Goal: Communication & Community: Answer question/provide support

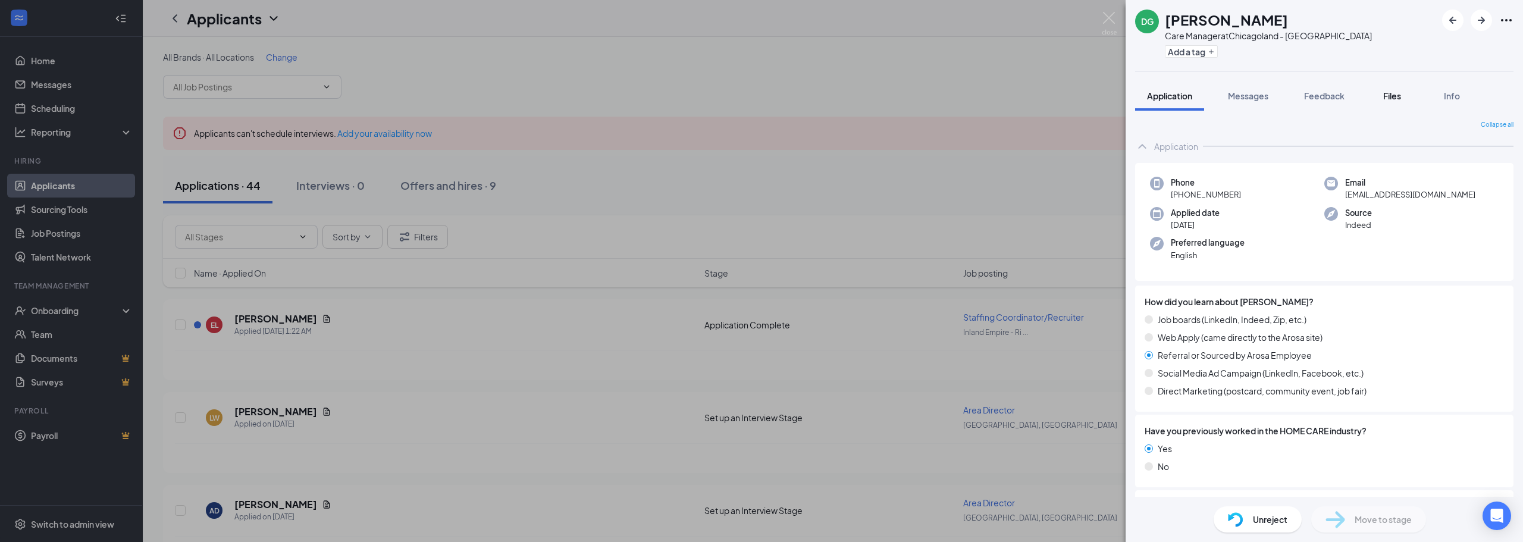
click at [1403, 96] on div "Files" at bounding box center [1392, 96] width 24 height 12
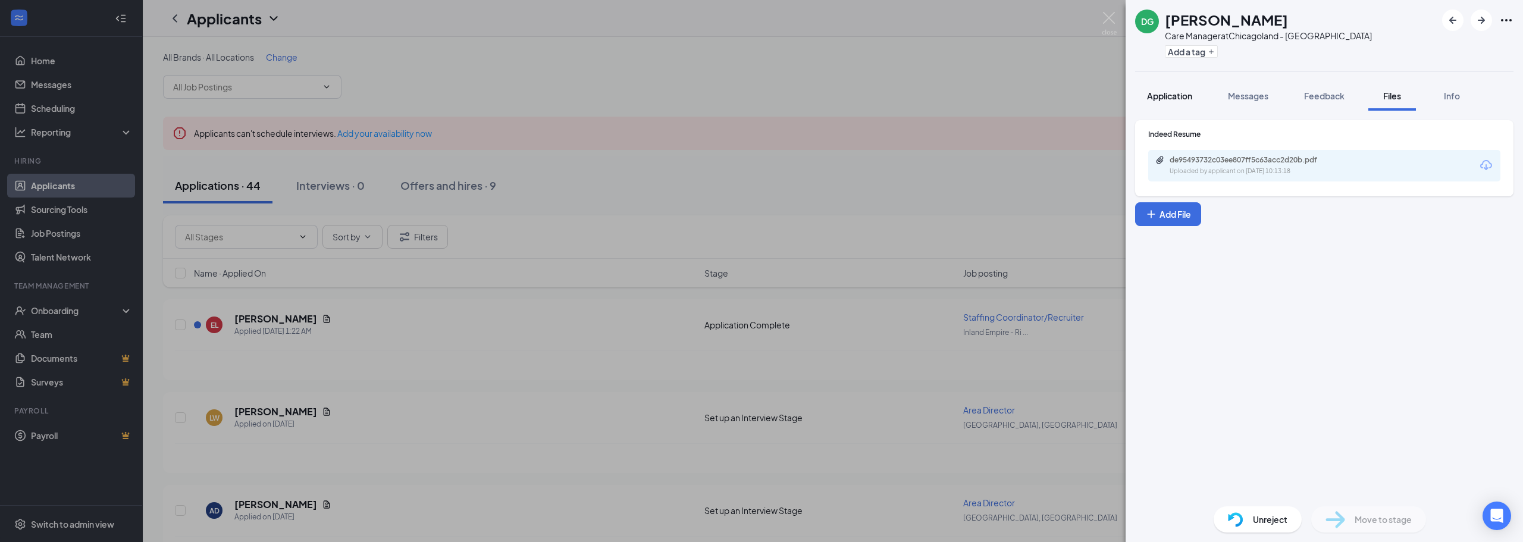
click at [1171, 90] on span "Application" at bounding box center [1169, 95] width 45 height 11
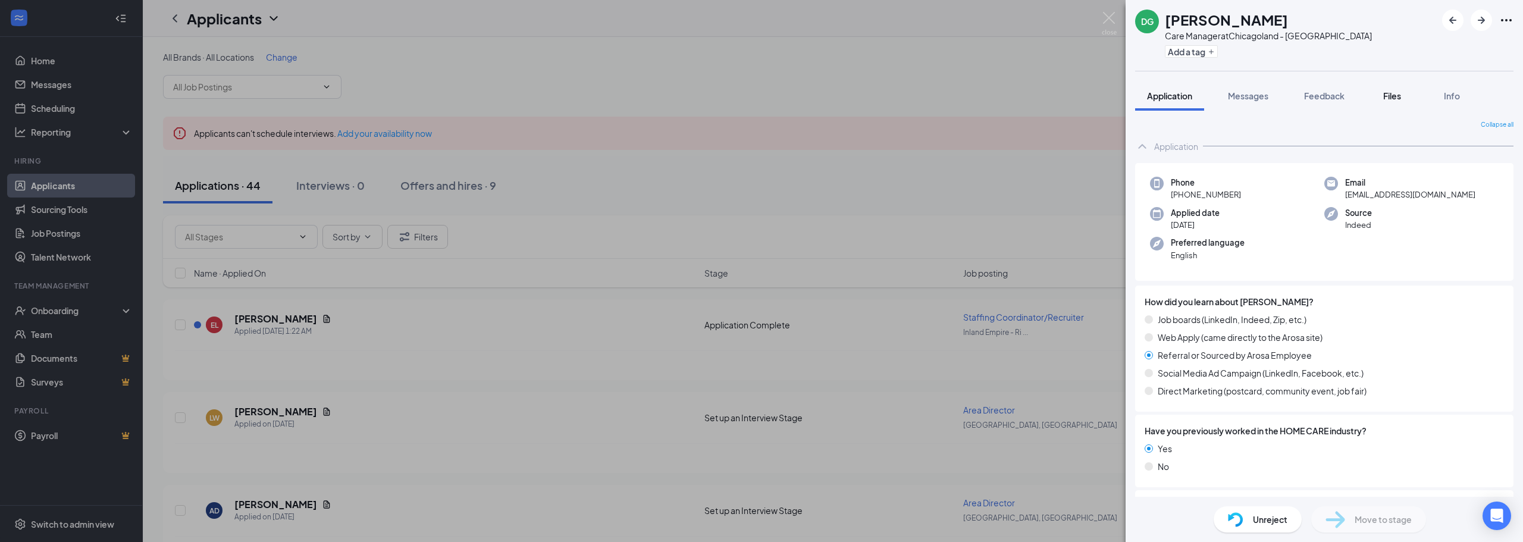
click at [1399, 86] on button "Files" at bounding box center [1392, 96] width 48 height 30
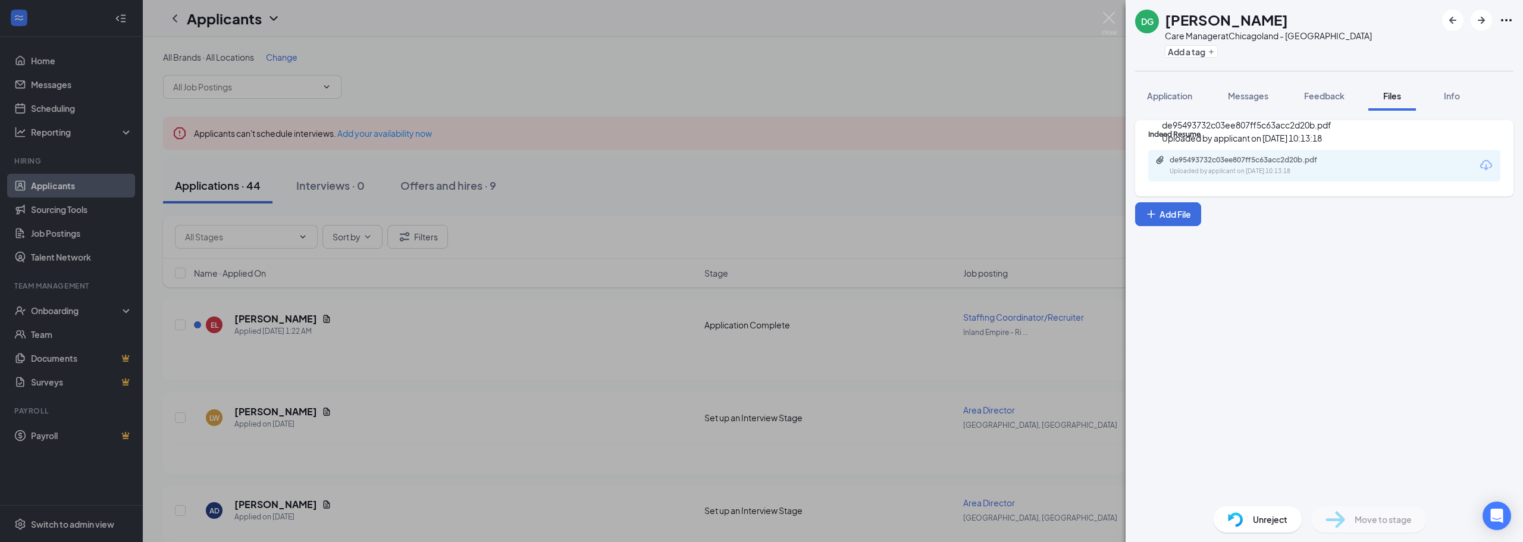
click at [1282, 166] on div "de95493732c03ee807ff5c63acc2d20b.pdf Uploaded by applicant on [DATE] 10:13:18" at bounding box center [1251, 165] width 193 height 21
click at [1291, 515] on div "Unreject" at bounding box center [1257, 519] width 88 height 26
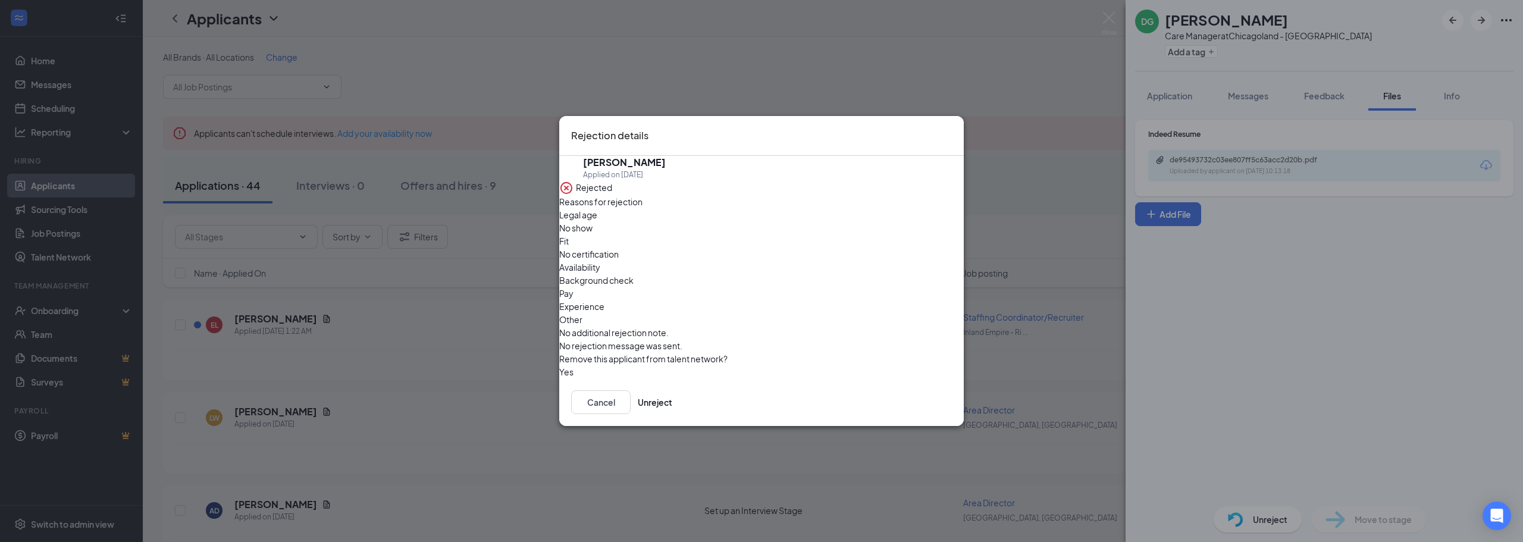
click at [604, 300] on span "Experience" at bounding box center [581, 306] width 45 height 13
click at [830, 352] on div "Remove this applicant from talent network?" at bounding box center [761, 358] width 404 height 13
click at [672, 404] on button "Unreject" at bounding box center [655, 402] width 35 height 24
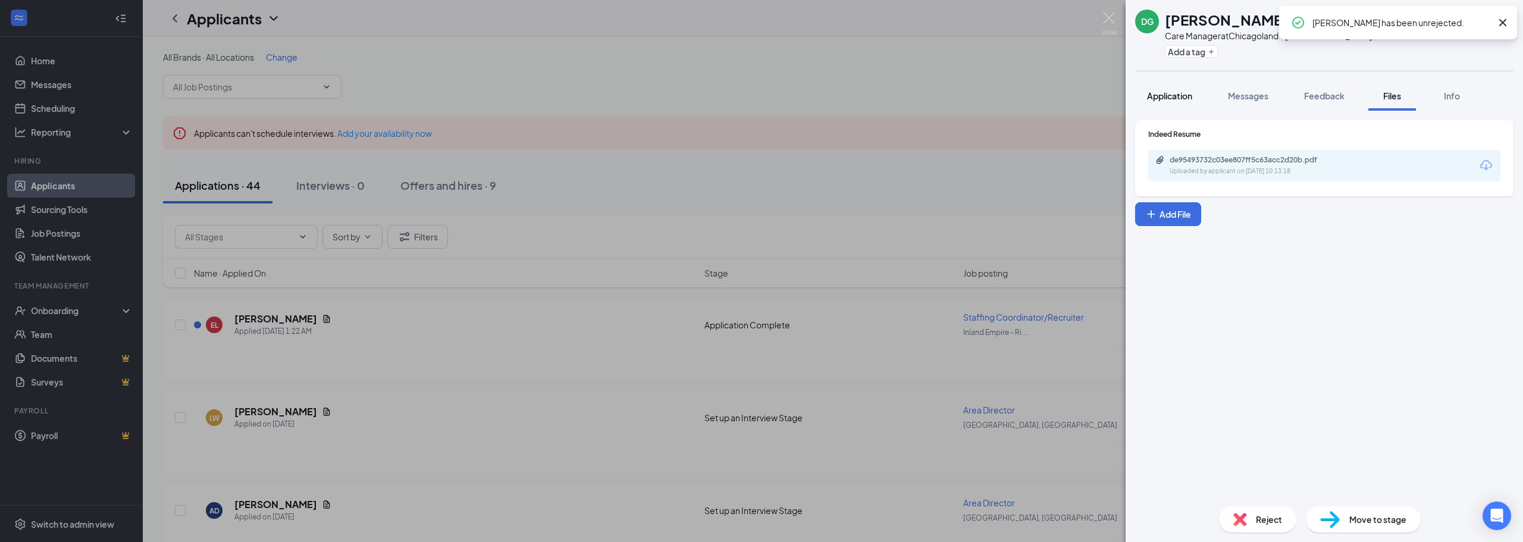
click at [1161, 92] on span "Application" at bounding box center [1169, 95] width 45 height 11
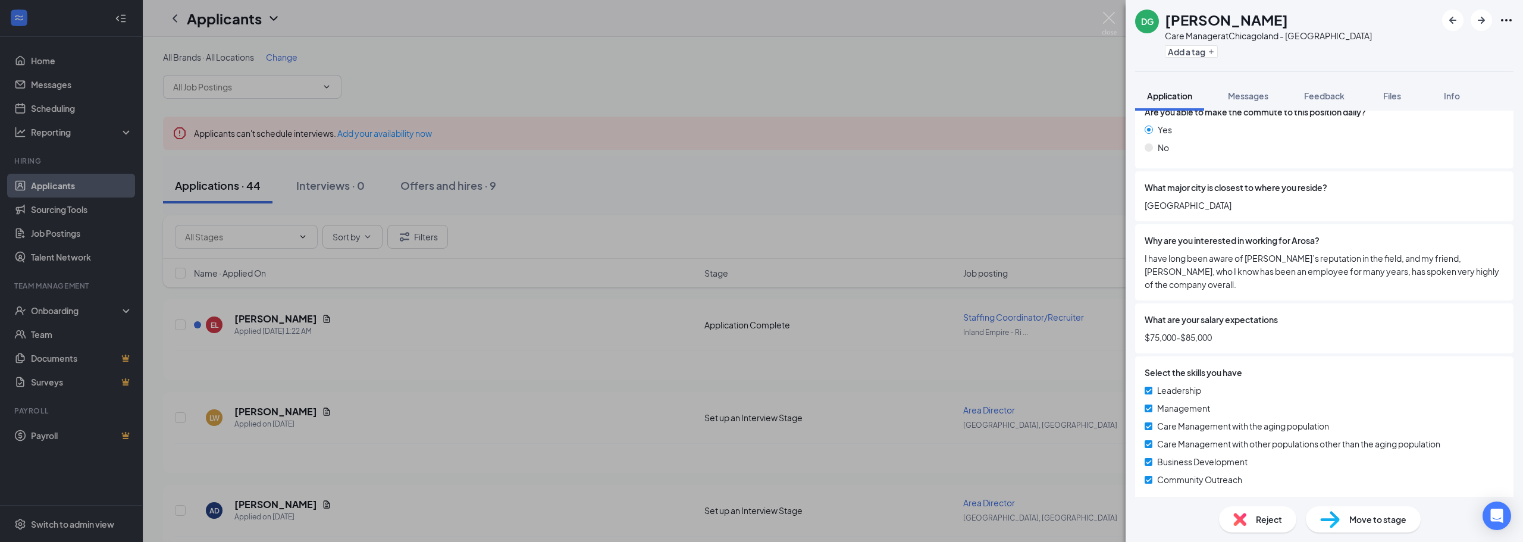
scroll to position [476, 0]
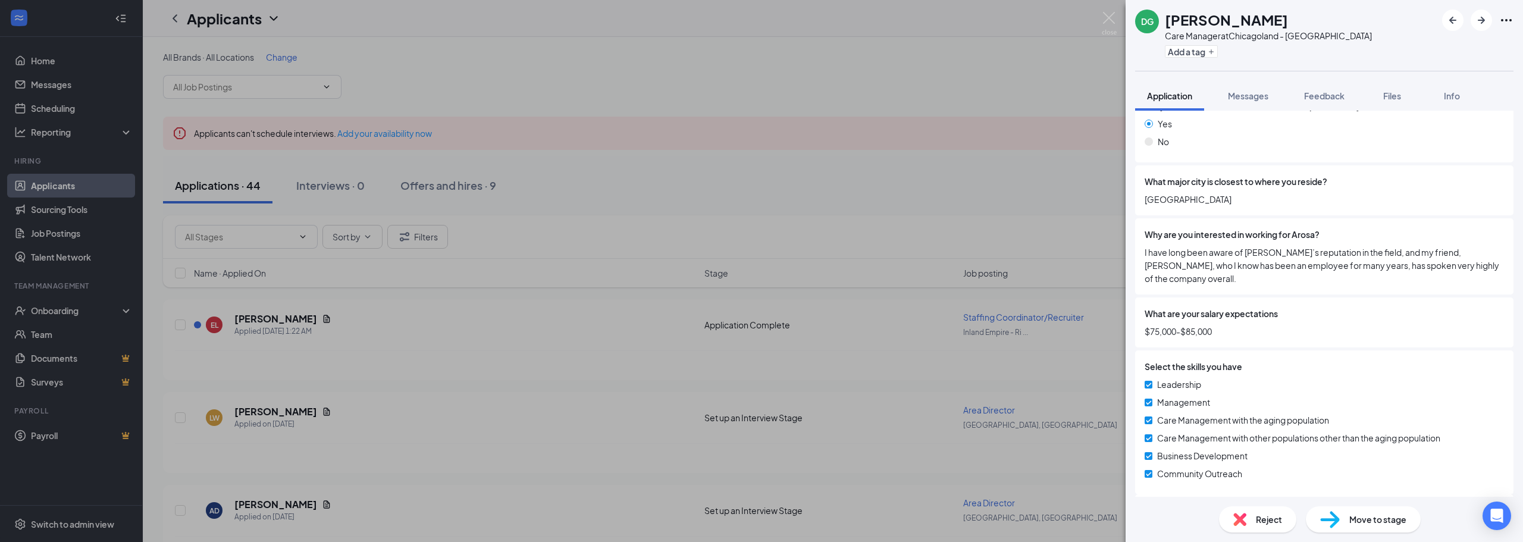
click at [1362, 519] on span "Move to stage" at bounding box center [1377, 519] width 57 height 13
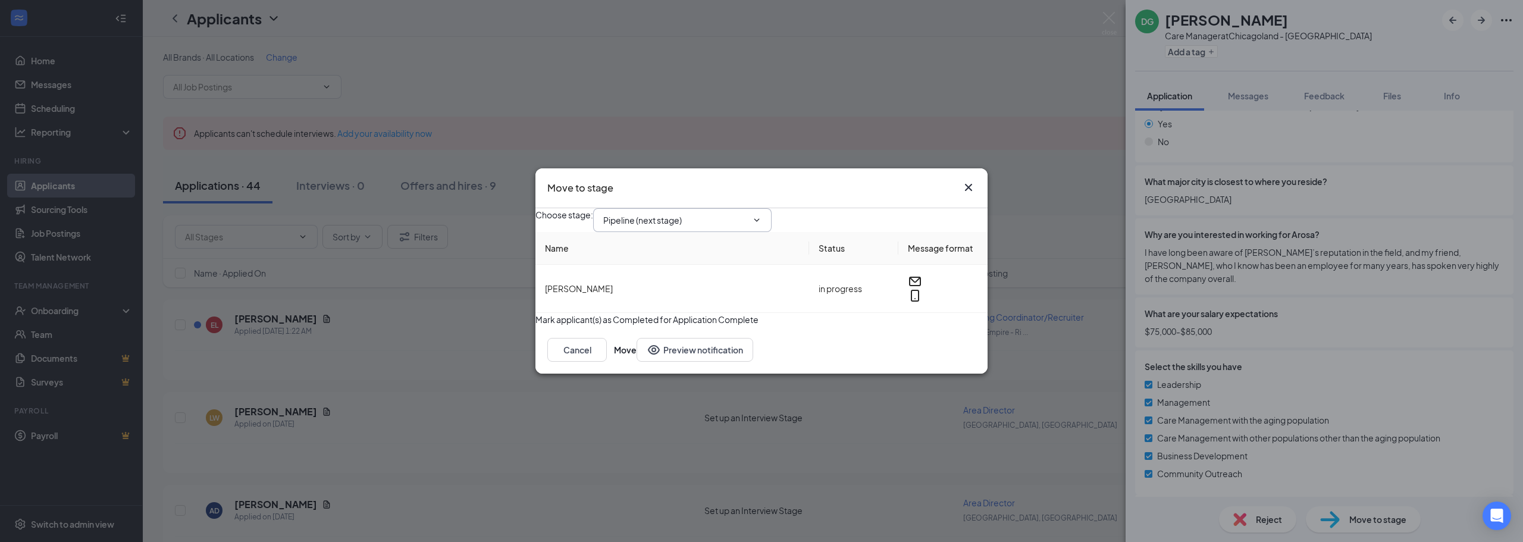
click at [698, 214] on input "Pipeline (next stage)" at bounding box center [675, 220] width 144 height 13
click at [707, 261] on div "Set up an Interview Stage" at bounding box center [662, 253] width 98 height 13
type input "Set up an Interview Stage"
click at [636, 362] on button "Move" at bounding box center [625, 350] width 23 height 24
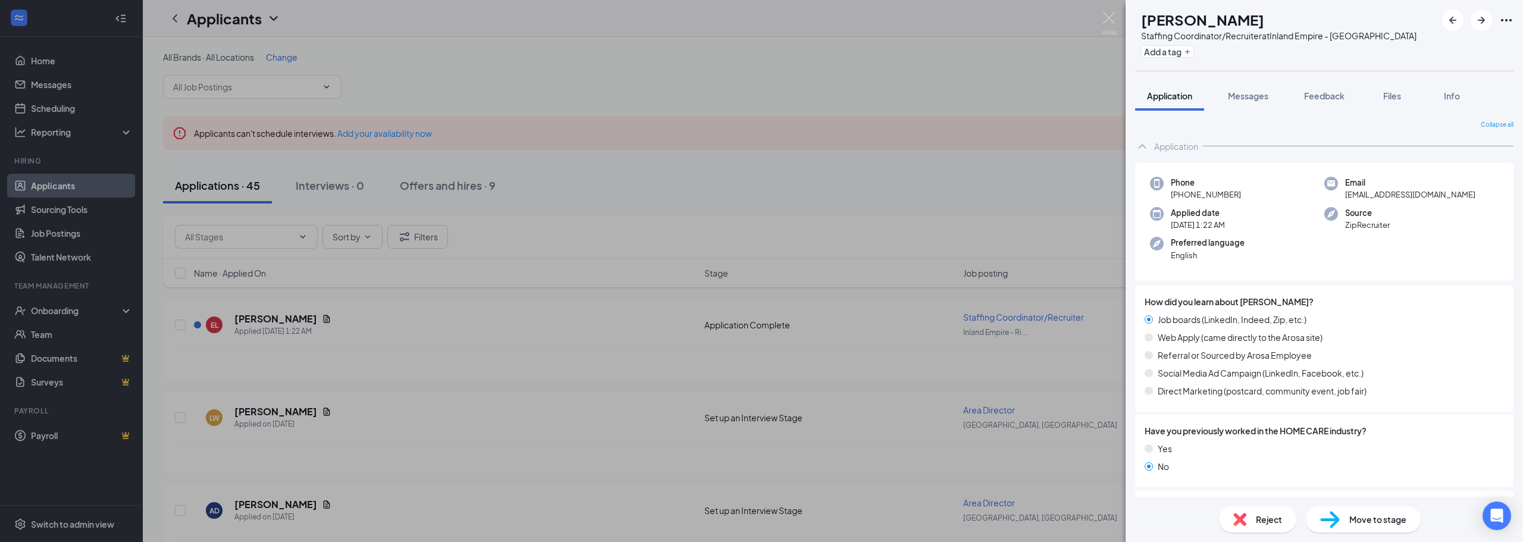
click at [782, 275] on div "EL [PERSON_NAME] Staffing Coordinator/Recruiter at [GEOGRAPHIC_DATA] - Riversid…" at bounding box center [761, 271] width 1523 height 542
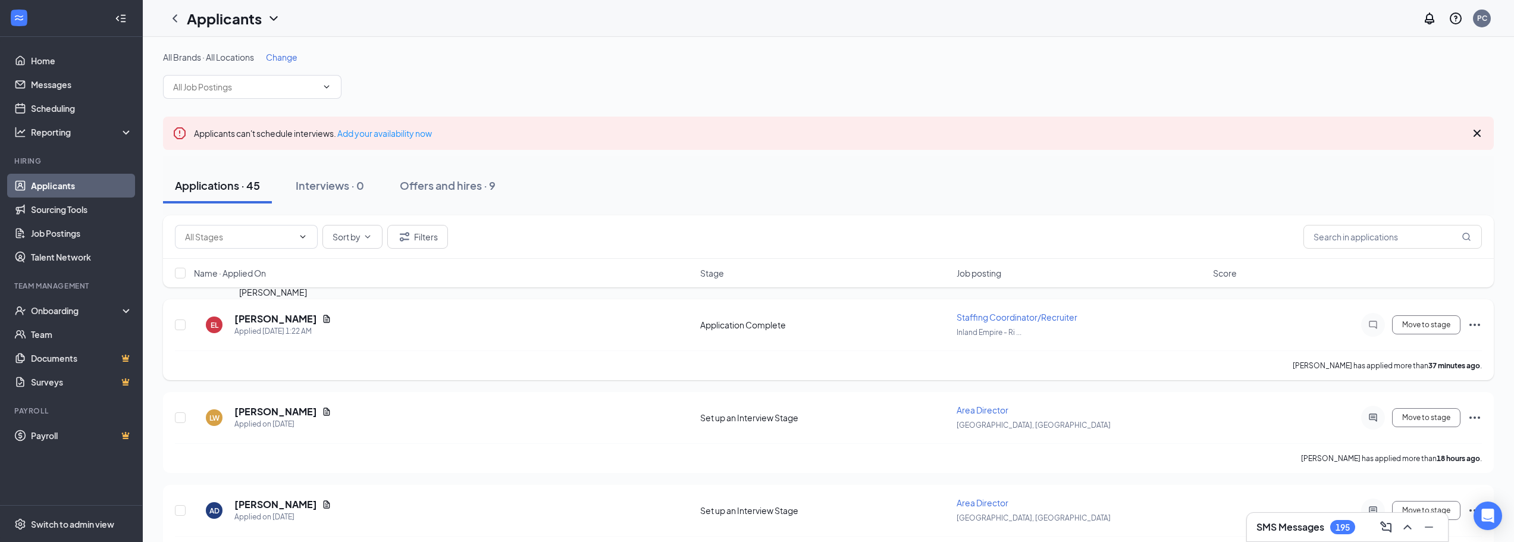
click at [278, 319] on h5 "[PERSON_NAME]" at bounding box center [275, 318] width 83 height 13
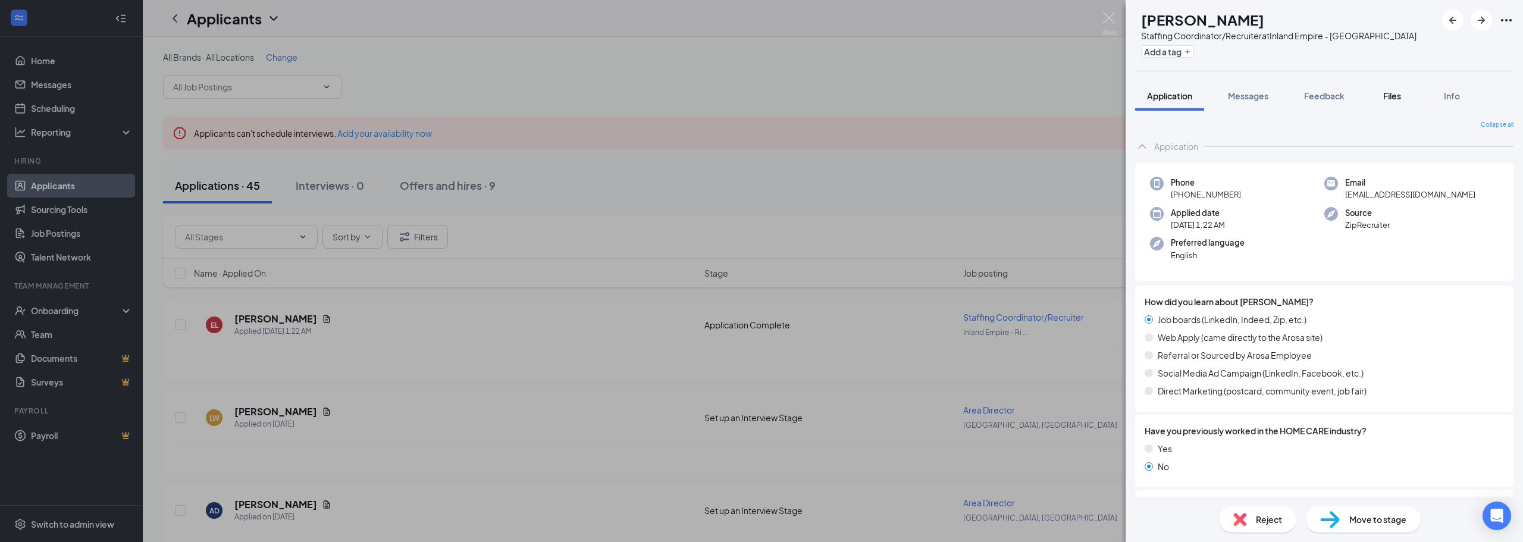
click at [1405, 89] on button "Files" at bounding box center [1392, 96] width 48 height 30
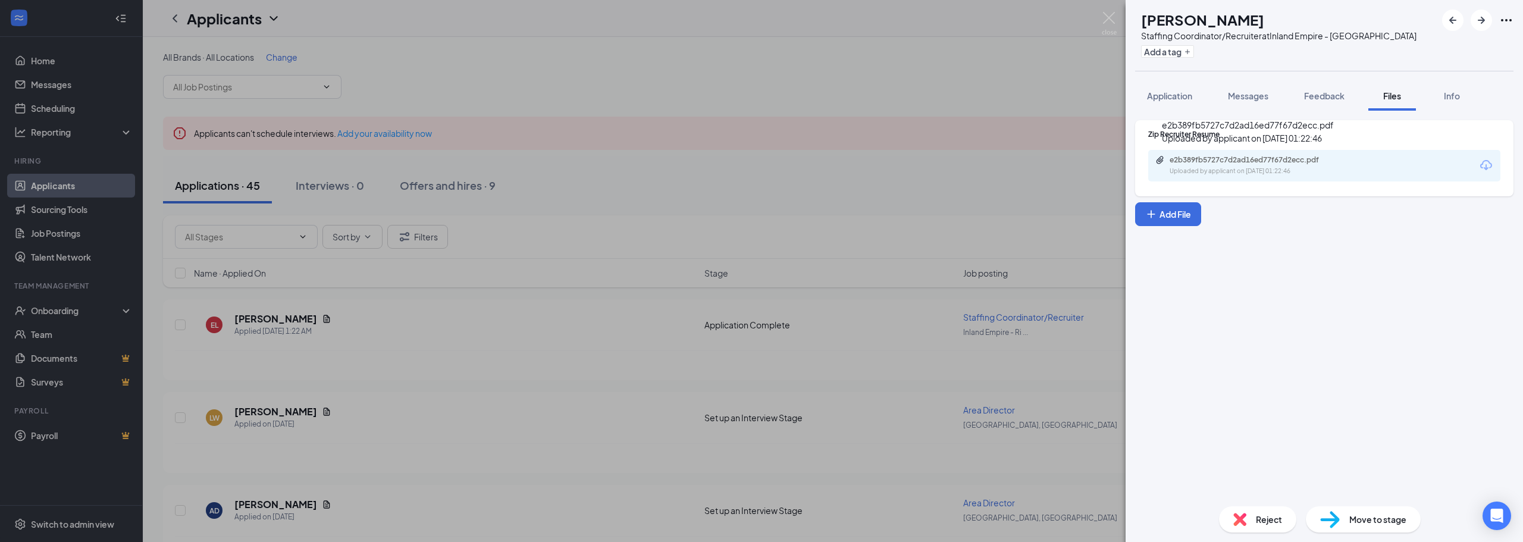
click at [1251, 164] on div "e2b389fb5727c7d2ad16ed77f67d2ecc.pdf" at bounding box center [1252, 160] width 167 height 10
click at [1247, 510] on div "Reject" at bounding box center [1257, 519] width 77 height 26
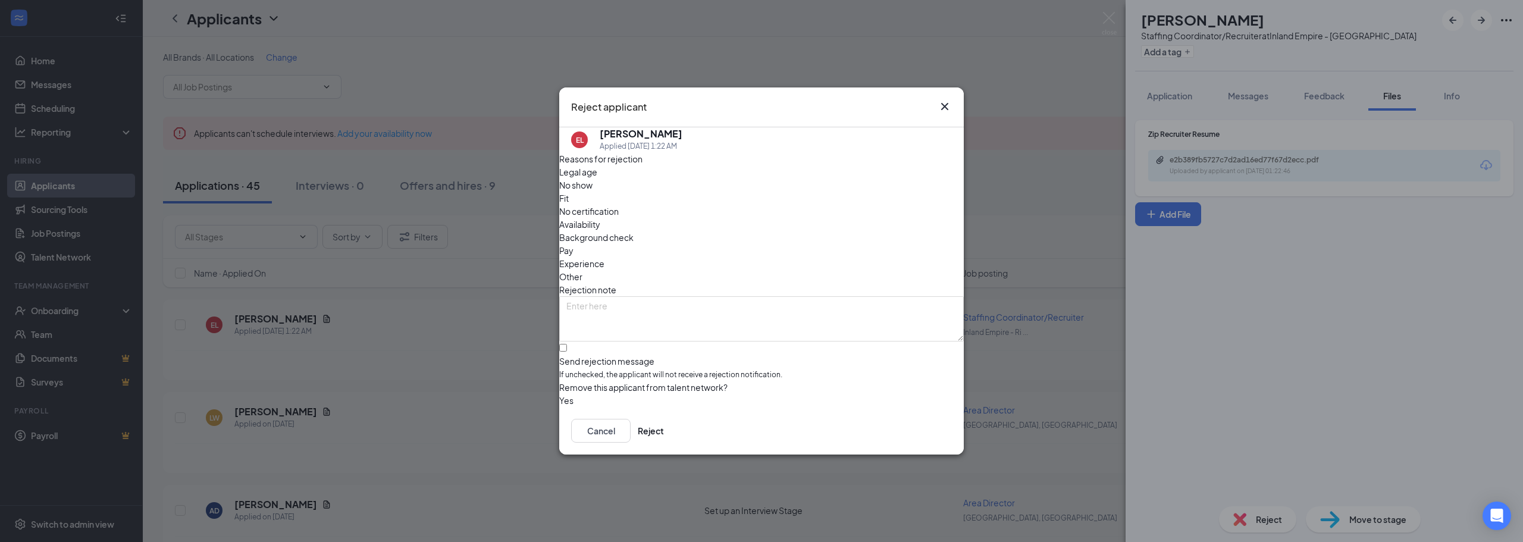
click at [695, 204] on div "Fit" at bounding box center [761, 198] width 404 height 13
click at [664, 435] on button "Reject" at bounding box center [651, 431] width 26 height 24
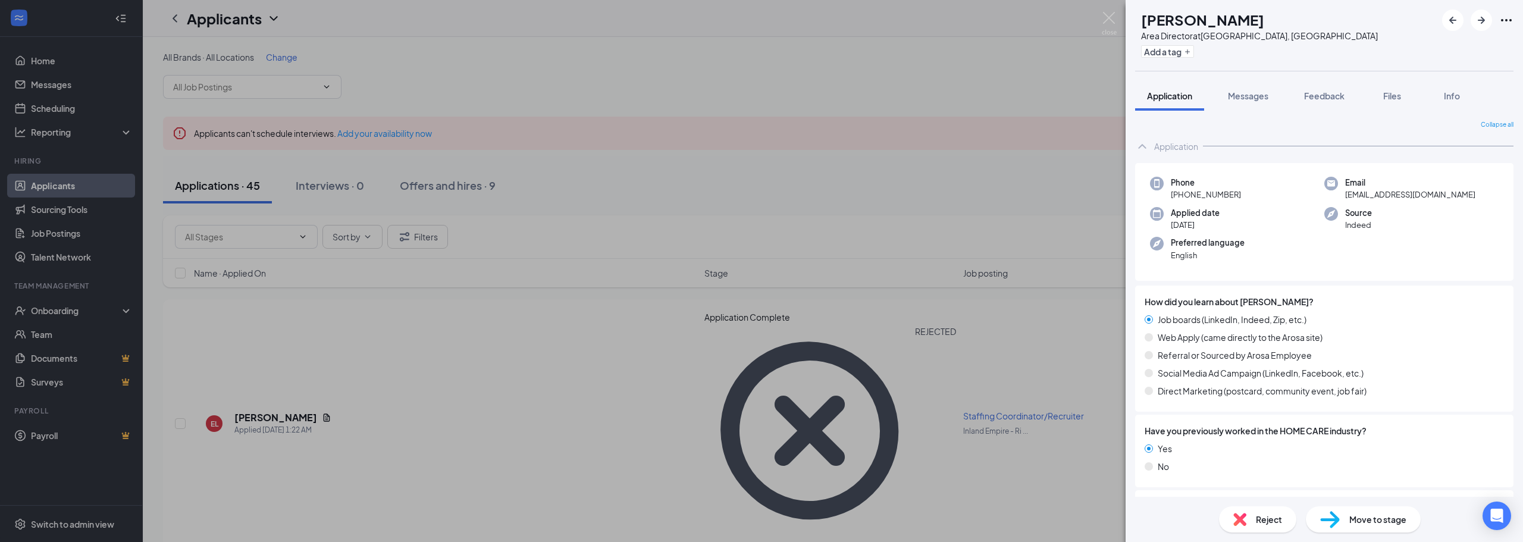
click at [629, 198] on div "LW [PERSON_NAME] Area Director at [GEOGRAPHIC_DATA], [GEOGRAPHIC_DATA] Add a ta…" at bounding box center [761, 271] width 1523 height 542
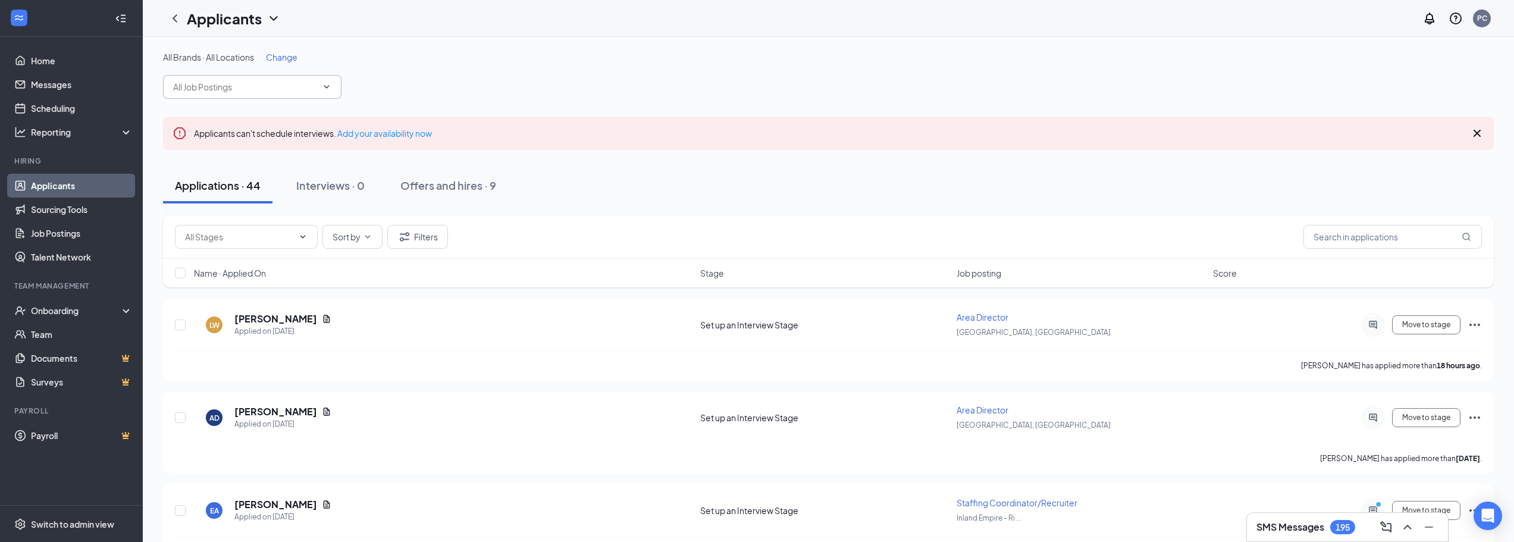
click at [265, 90] on input "text" at bounding box center [245, 86] width 144 height 13
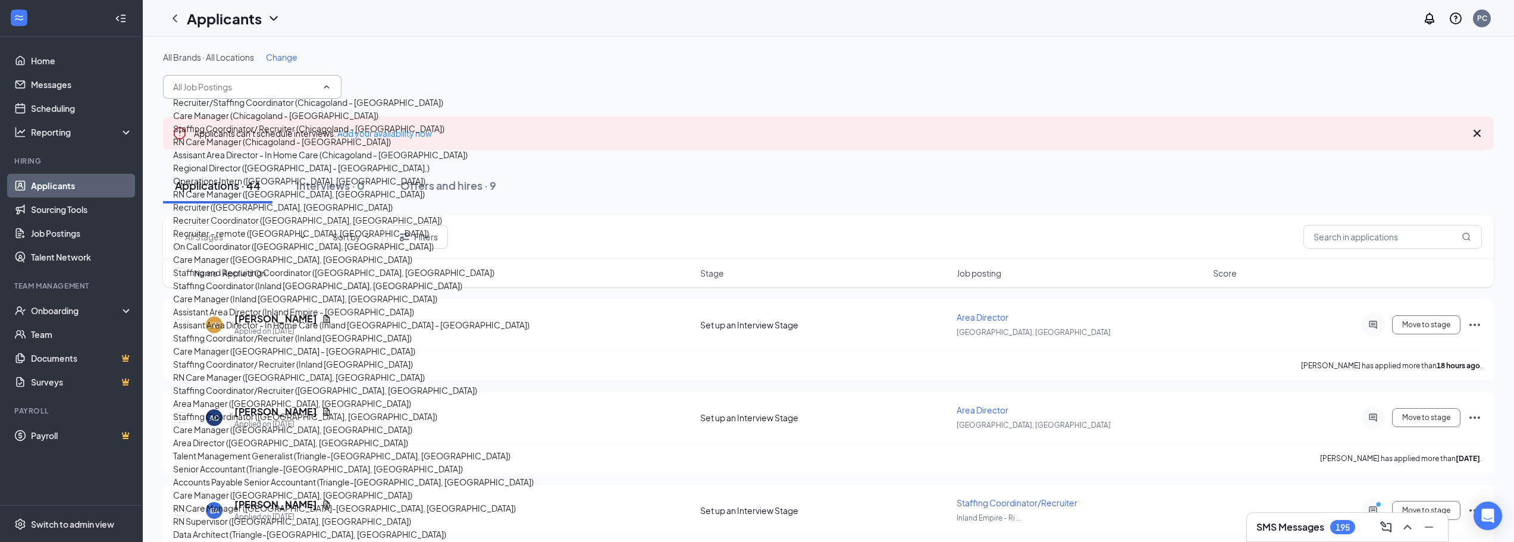
click at [268, 109] on div "Recruiter/Staffing Coordinator (Chicagoland - [GEOGRAPHIC_DATA])" at bounding box center [308, 102] width 270 height 13
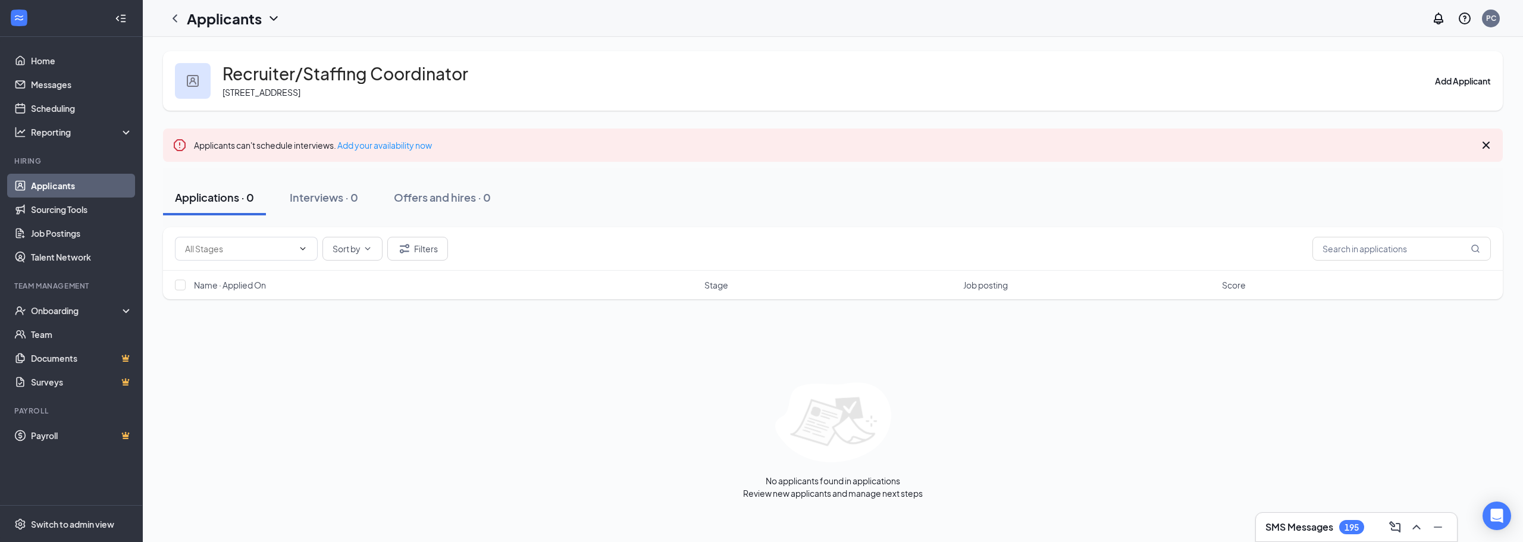
click at [256, 19] on h1 "Applicants" at bounding box center [224, 18] width 75 height 20
click at [249, 51] on link "Applicants" at bounding box center [234, 45] width 80 height 12
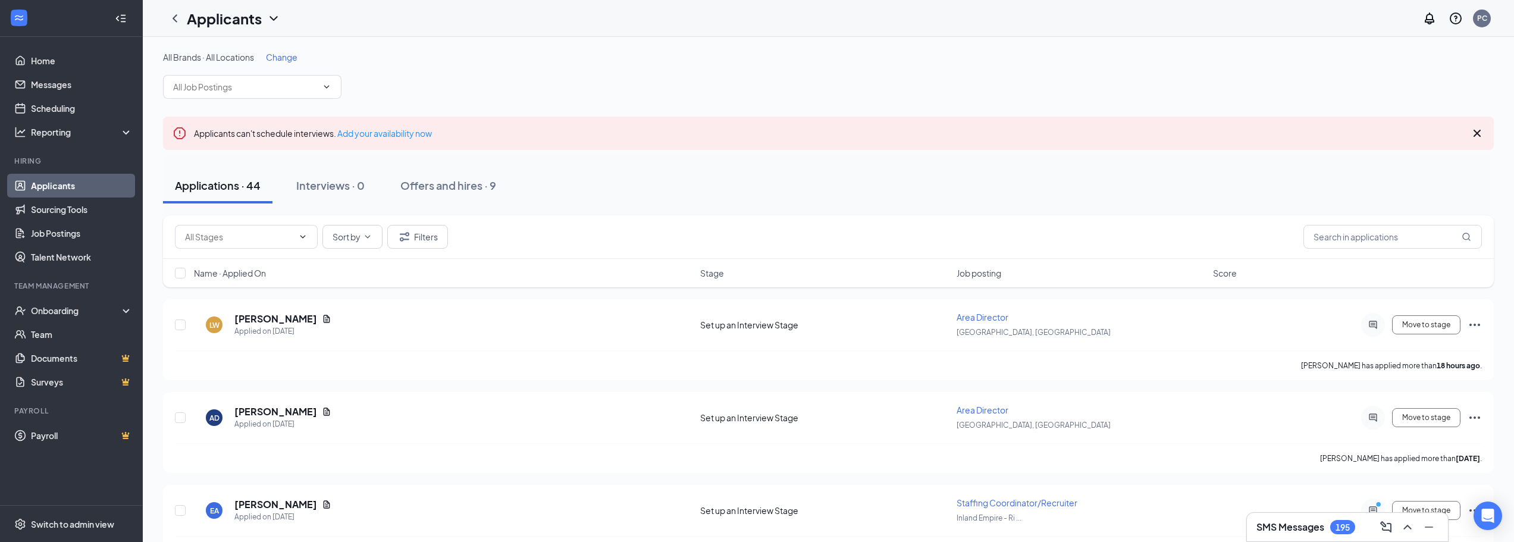
click at [217, 12] on h1 "Applicants" at bounding box center [224, 18] width 75 height 20
click at [242, 87] on input "text" at bounding box center [245, 86] width 144 height 13
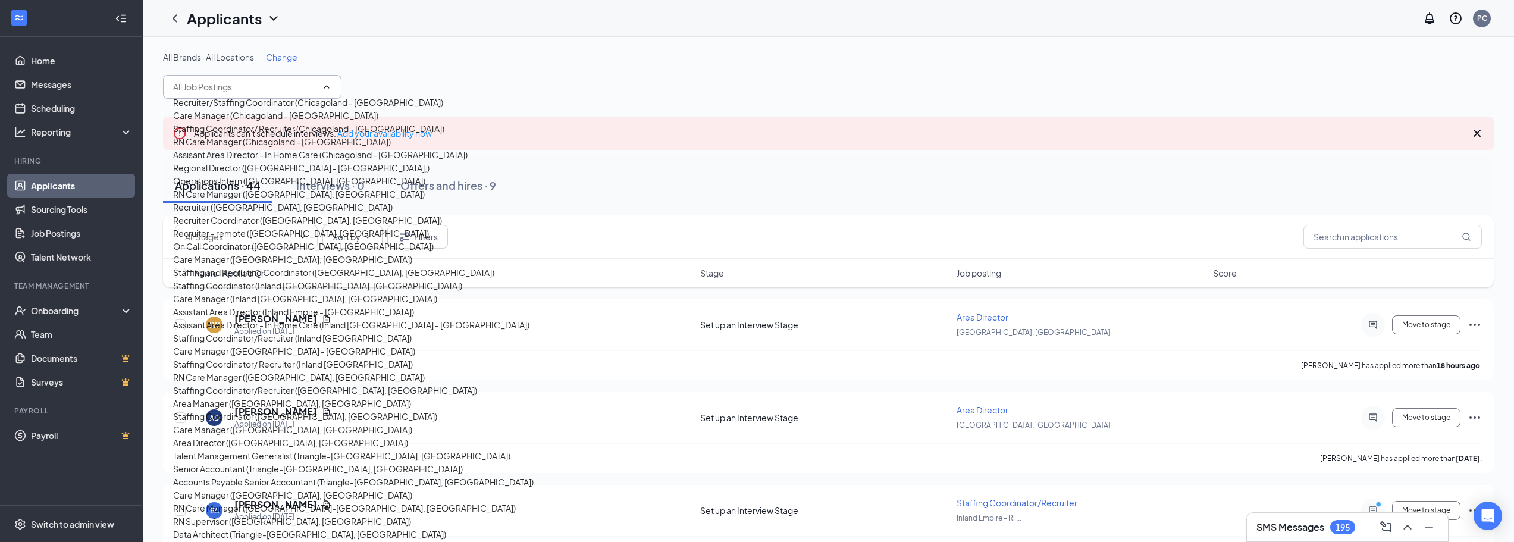
click at [264, 122] on div "Care Manager (Chicagoland - [GEOGRAPHIC_DATA])" at bounding box center [275, 115] width 205 height 13
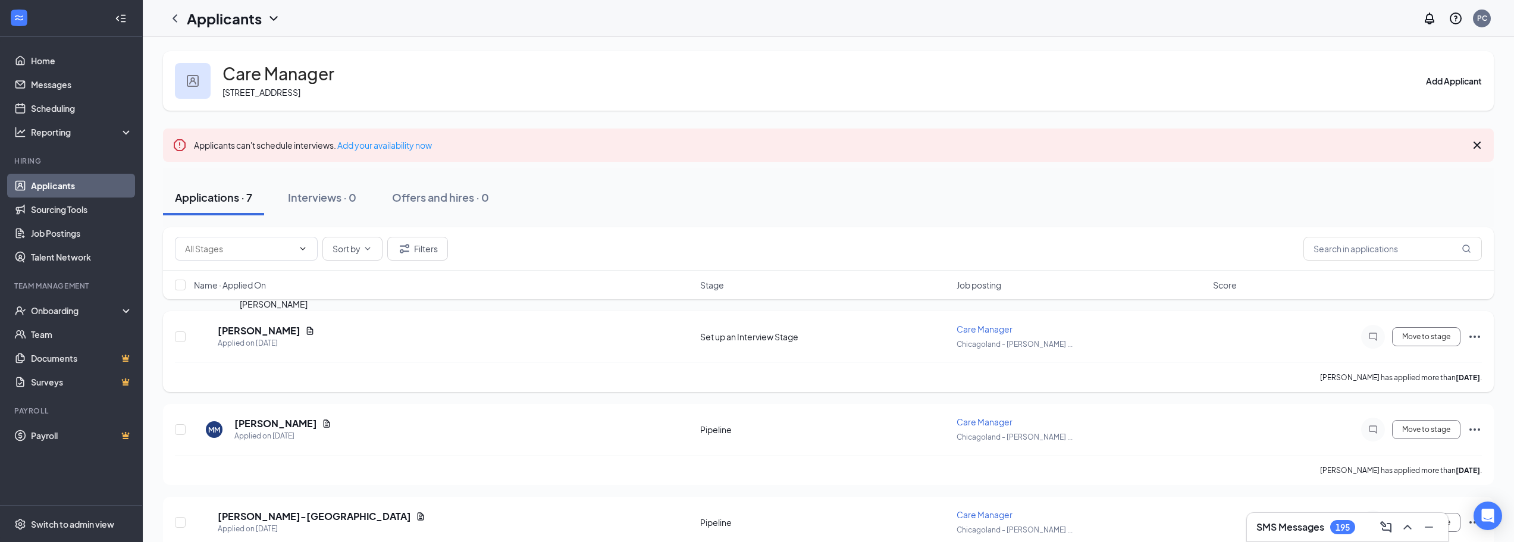
click at [284, 330] on h5 "[PERSON_NAME]" at bounding box center [259, 330] width 83 height 13
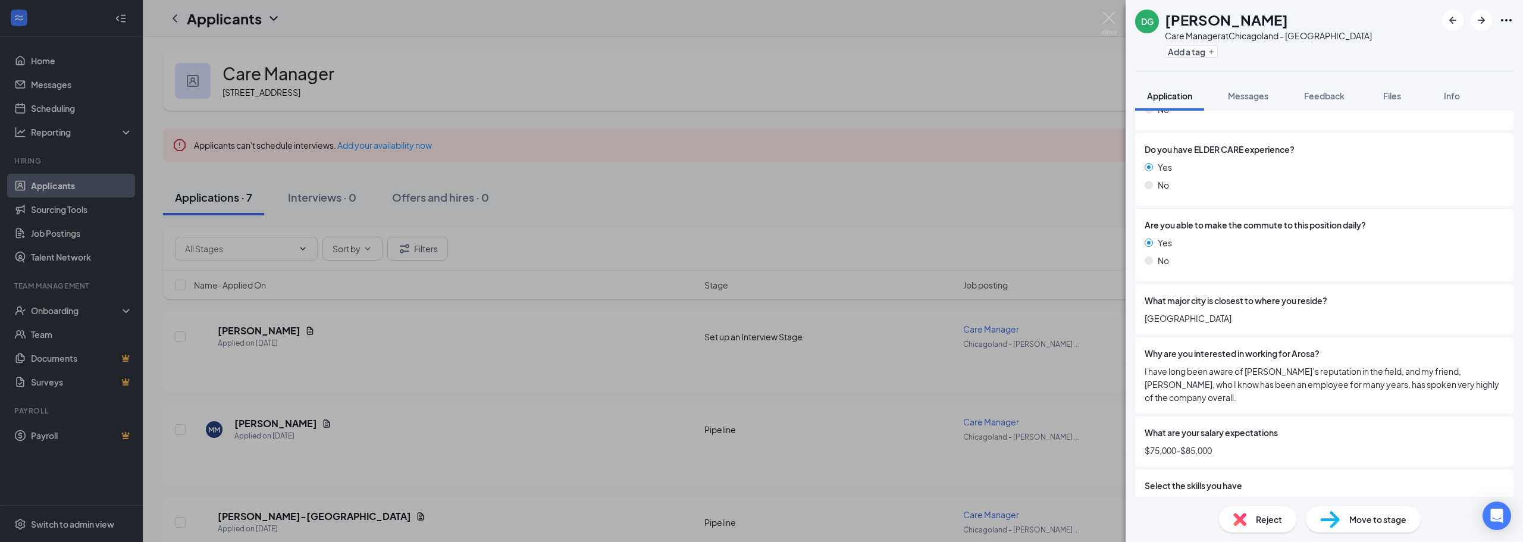
scroll to position [540, 0]
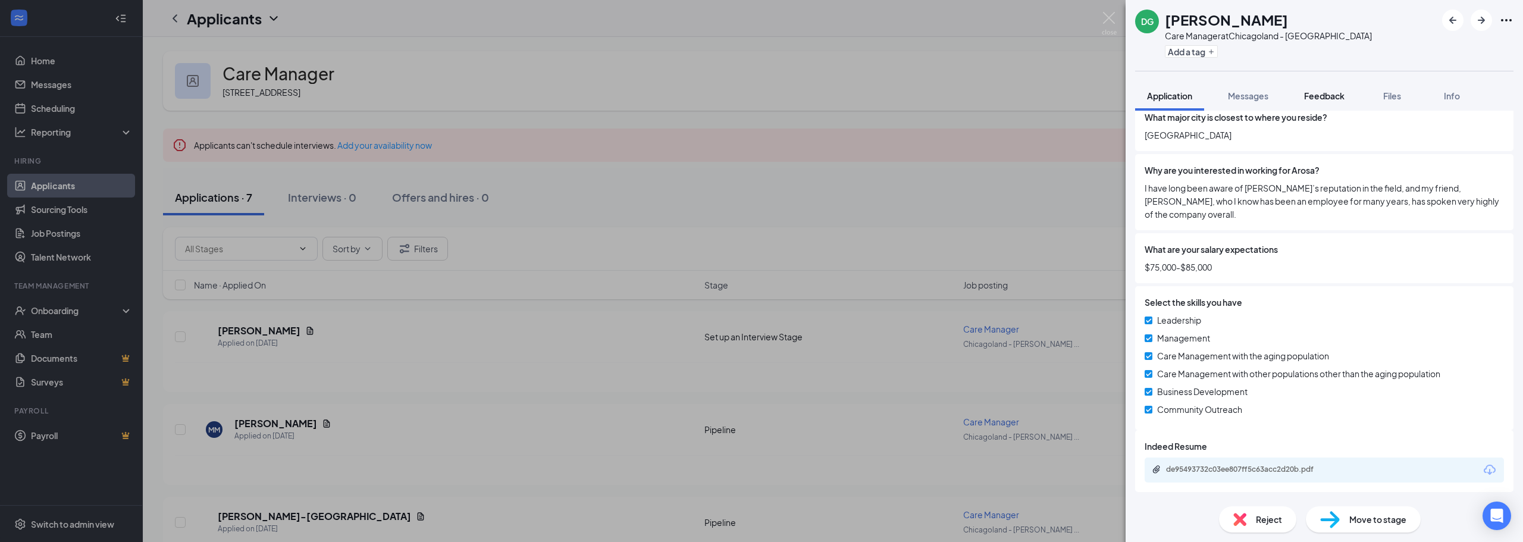
click at [1335, 90] on span "Feedback" at bounding box center [1324, 95] width 40 height 11
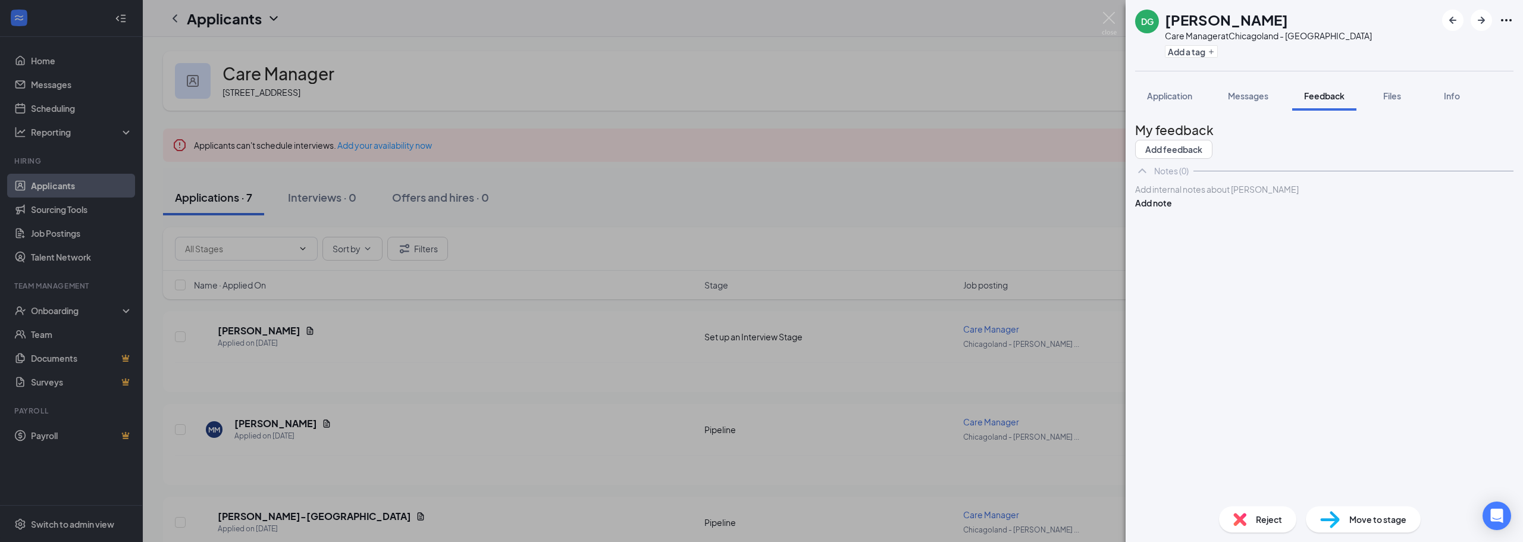
click at [1228, 196] on div at bounding box center [1324, 189] width 377 height 12
click at [1347, 232] on span "Currently, I am doing in-home case management and I love what I do." at bounding box center [1268, 226] width 265 height 11
click at [1448, 247] on div "Worked at a facility Has a Bachelor's degree in Sociology Worked with caregiver…" at bounding box center [1324, 215] width 378 height 64
click at [1438, 233] on div "Currently, I am doing in-home case management, and I love what I do." at bounding box center [1324, 227] width 377 height 12
click at [1318, 208] on div "Has a Bachelor's degree in Sociology" at bounding box center [1324, 202] width 377 height 12
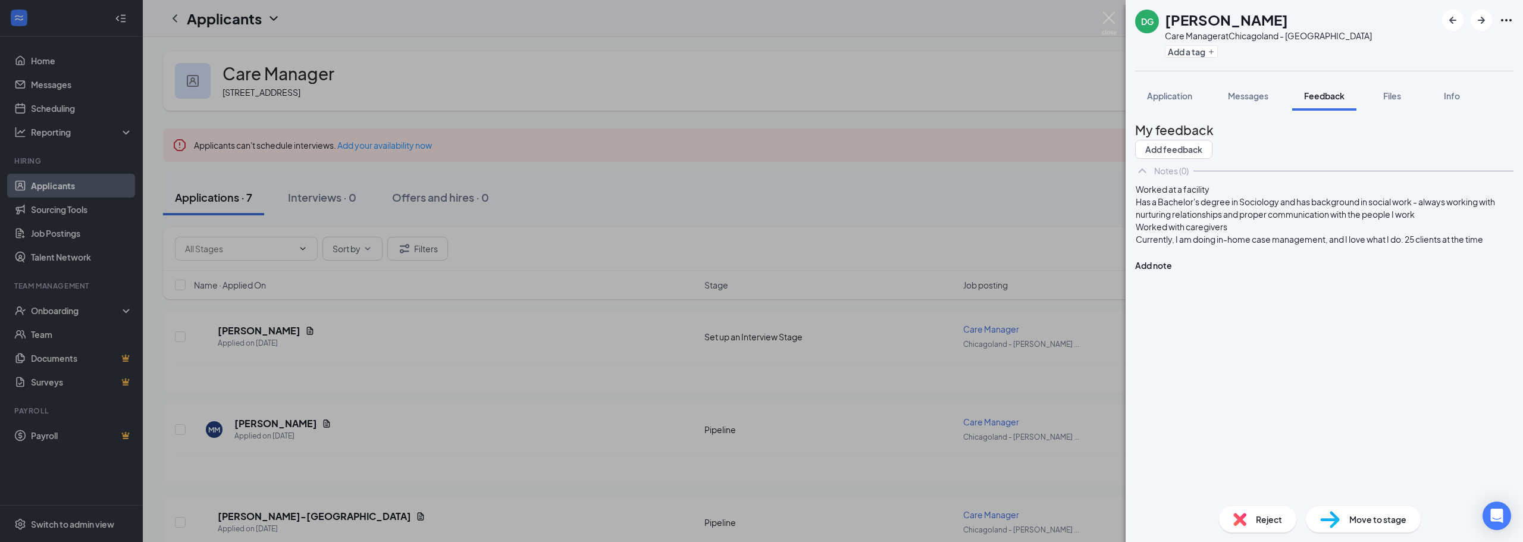
click at [1253, 244] on span "Currently, I am doing in-home case management, and I love what I do. 25 clients…" at bounding box center [1309, 239] width 347 height 11
click at [1271, 246] on div "Currently, I am doing in-home case management, and I love what I do. 25 clients…" at bounding box center [1324, 239] width 377 height 12
click at [1162, 233] on div "Worked with caregivers" at bounding box center [1324, 227] width 377 height 12
click at [1161, 244] on span "Currently, I am doing in-home case management, and I love what I do. 25 clients…" at bounding box center [1309, 239] width 347 height 11
click at [1437, 246] on div ""Currently, I am doing in-home case management, and I love what I do. 25 client…" at bounding box center [1324, 239] width 377 height 12
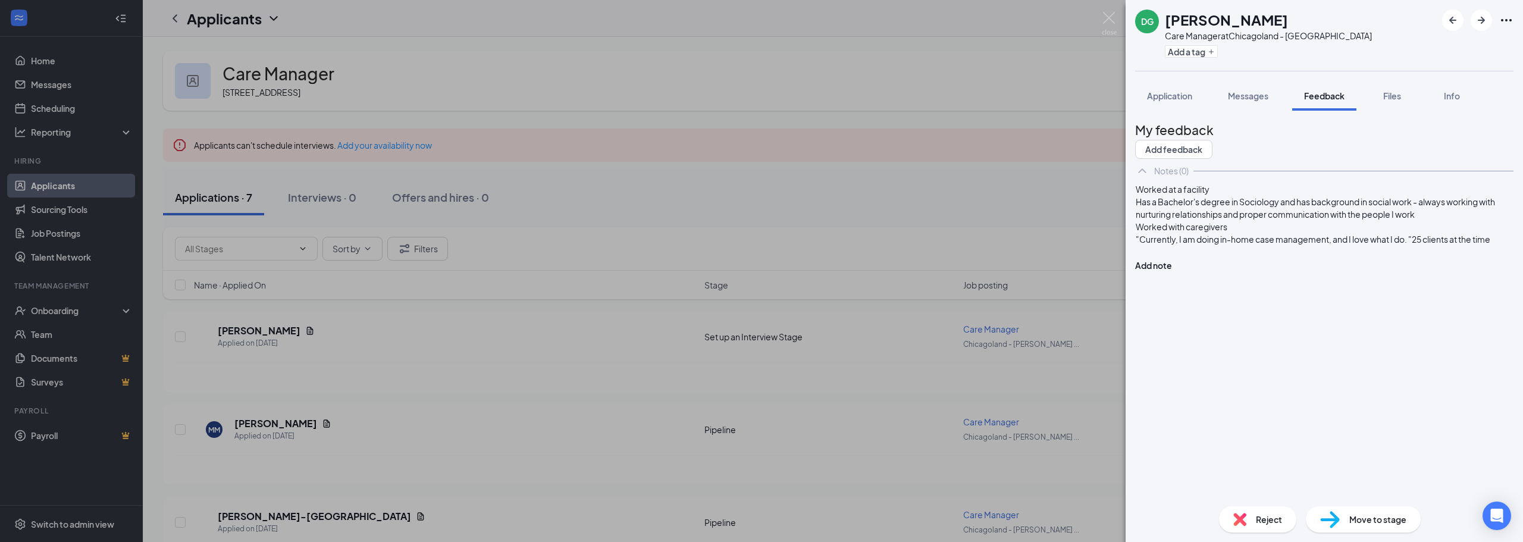
click at [1310, 258] on div at bounding box center [1324, 252] width 377 height 12
click at [1256, 246] on div ""Currently, I am doing in-home case management, and I love what I do. "25 clien…" at bounding box center [1324, 239] width 377 height 12
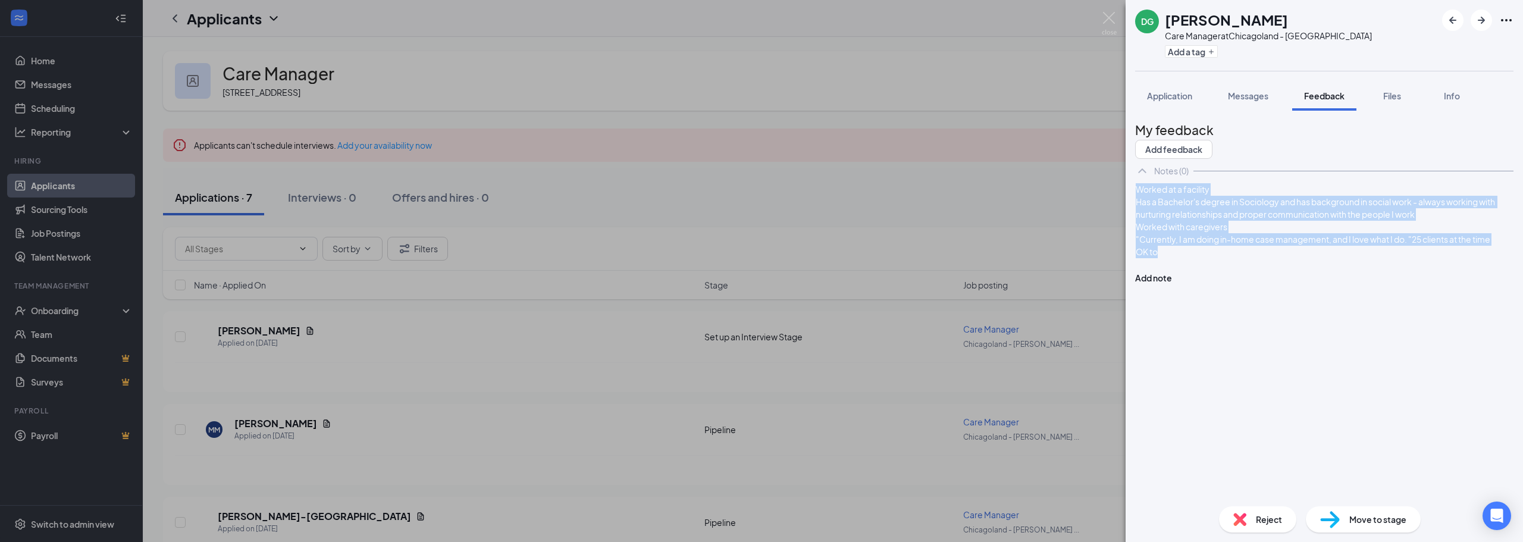
drag, startPoint x: 1244, startPoint y: 323, endPoint x: 1132, endPoint y: 214, distance: 156.5
click at [1132, 214] on div "My feedback Add feedback Notes (0) Worked at a facility Has a Bachelor's degree…" at bounding box center [1323, 304] width 397 height 386
copy div "Worked at a facility Has a Bachelor's degree in Sociology and has background in…"
click at [1272, 271] on div at bounding box center [1324, 264] width 377 height 12
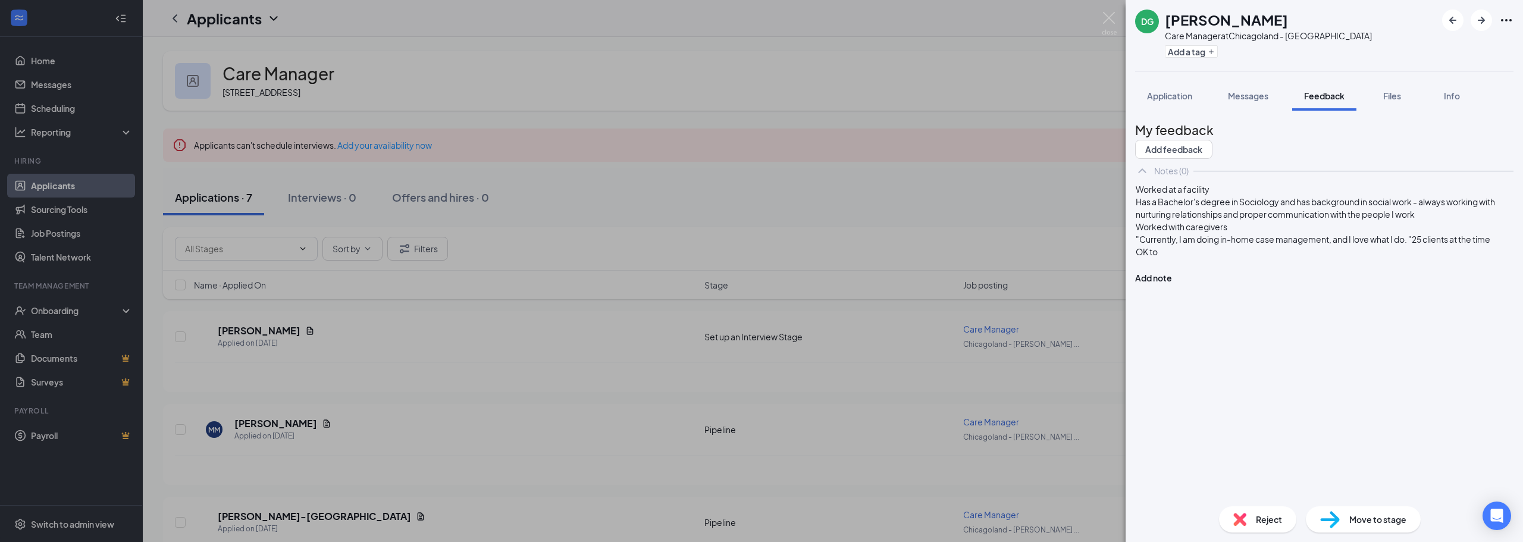
click at [1337, 221] on div "Has a Bachelor's degree in Sociology and has background in social work - always…" at bounding box center [1324, 208] width 377 height 25
click at [1265, 258] on div "OK to" at bounding box center [1324, 252] width 377 height 12
click at [1159, 195] on span "Worked at a facility" at bounding box center [1173, 189] width 74 height 11
click at [1159, 219] on span "Has a Bachelor's degree in Sociology and has background in social work - always…" at bounding box center [1316, 207] width 360 height 23
click at [1158, 262] on div "- Worked at a facility - Has a Bachelor's degree in Sociology and has backgroun…" at bounding box center [1324, 233] width 378 height 101
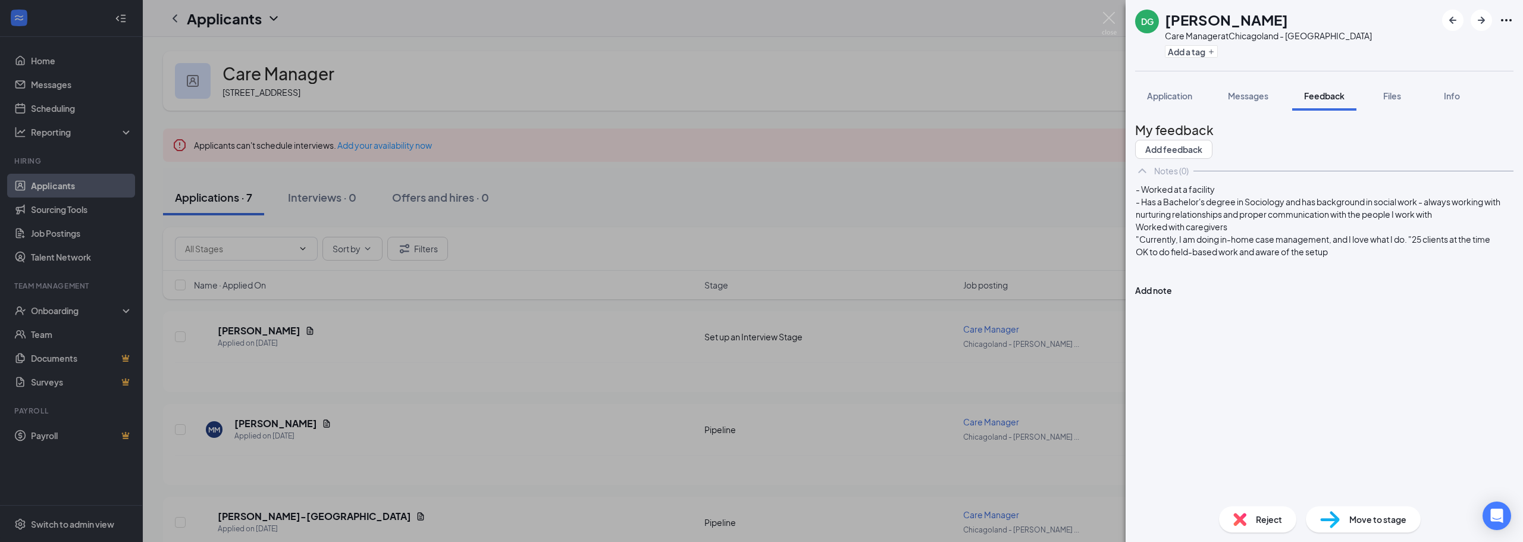
click at [1161, 219] on span "- Has a Bachelor's degree in Sociology and has background in social work - alwa…" at bounding box center [1319, 207] width 366 height 23
click at [1161, 232] on span "Worked with caregivers" at bounding box center [1182, 226] width 92 height 11
click at [1161, 246] on div ""Currently, I am doing in-home case management, and I love what I do. "25 clien…" at bounding box center [1324, 239] width 377 height 12
click at [1160, 244] on span ""Currently, I am doing in-home case management, and I love what I do. "25 clien…" at bounding box center [1313, 239] width 355 height 11
click at [1160, 257] on span "OK to do field-based work and aware of the setup" at bounding box center [1232, 251] width 192 height 11
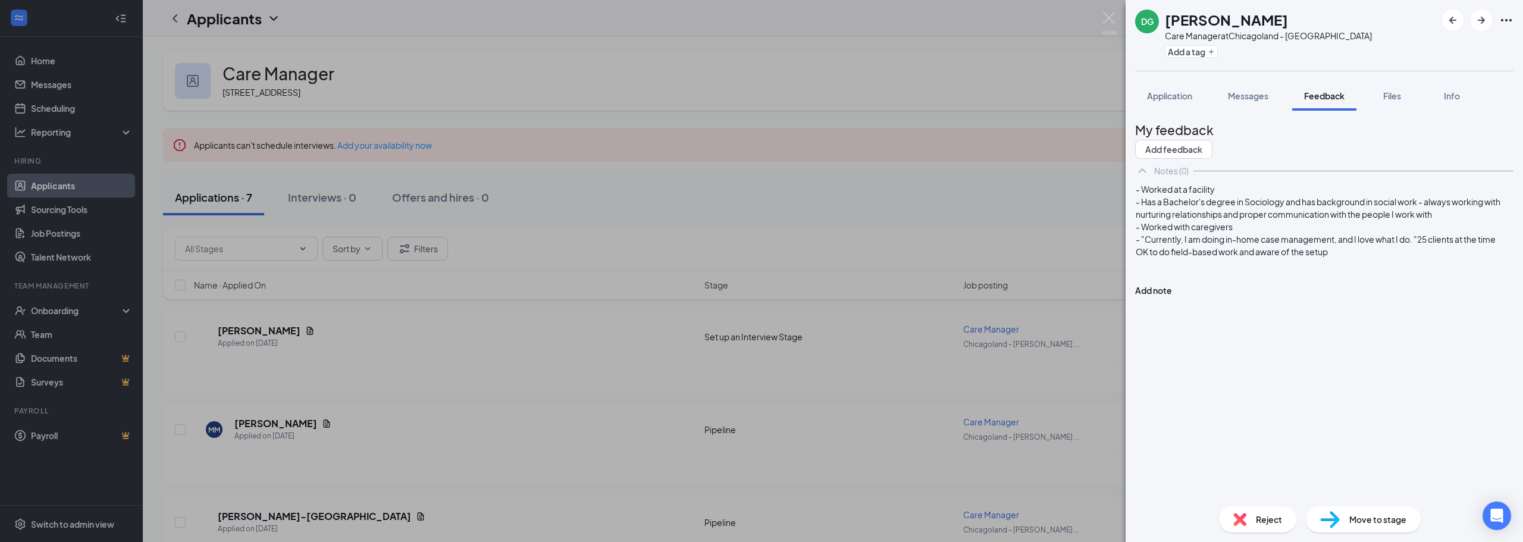
click at [1164, 244] on span "- "Currently, I am doing in-home case management, and I love what I do. "25 cli…" at bounding box center [1316, 239] width 360 height 11
click at [1161, 257] on span "OK to do field-based work and aware of the setup" at bounding box center [1232, 251] width 192 height 11
click at [1415, 271] on div at bounding box center [1324, 264] width 377 height 12
click at [1404, 258] on div "- OK to do field-based work and aware of the setup" at bounding box center [1324, 252] width 377 height 12
drag, startPoint x: 1324, startPoint y: 326, endPoint x: 1110, endPoint y: 208, distance: 244.2
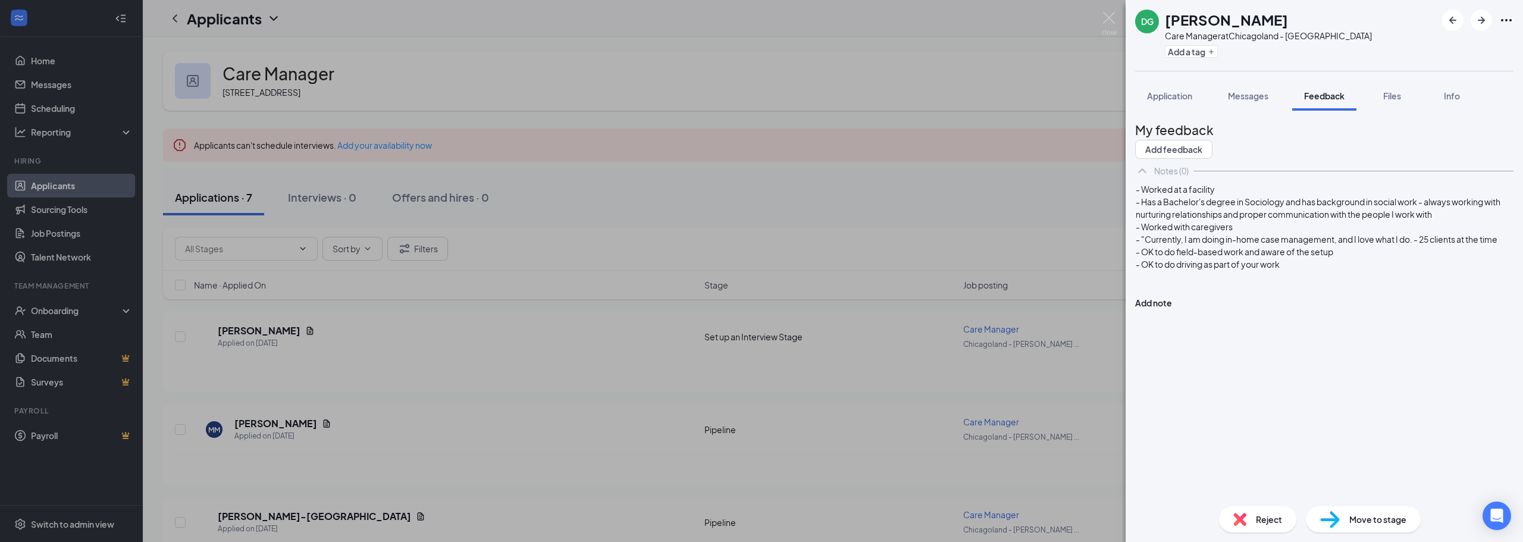
click at [1110, 208] on div "DG [PERSON_NAME] Care Manager at [GEOGRAPHIC_DATA] - Skokie Add a tag Applicati…" at bounding box center [761, 271] width 1523 height 542
copy div "- Worked at a facility - Has a Bachelor's degree in Sociology and has backgroun…"
click at [1172, 296] on button "Add note" at bounding box center [1153, 302] width 37 height 13
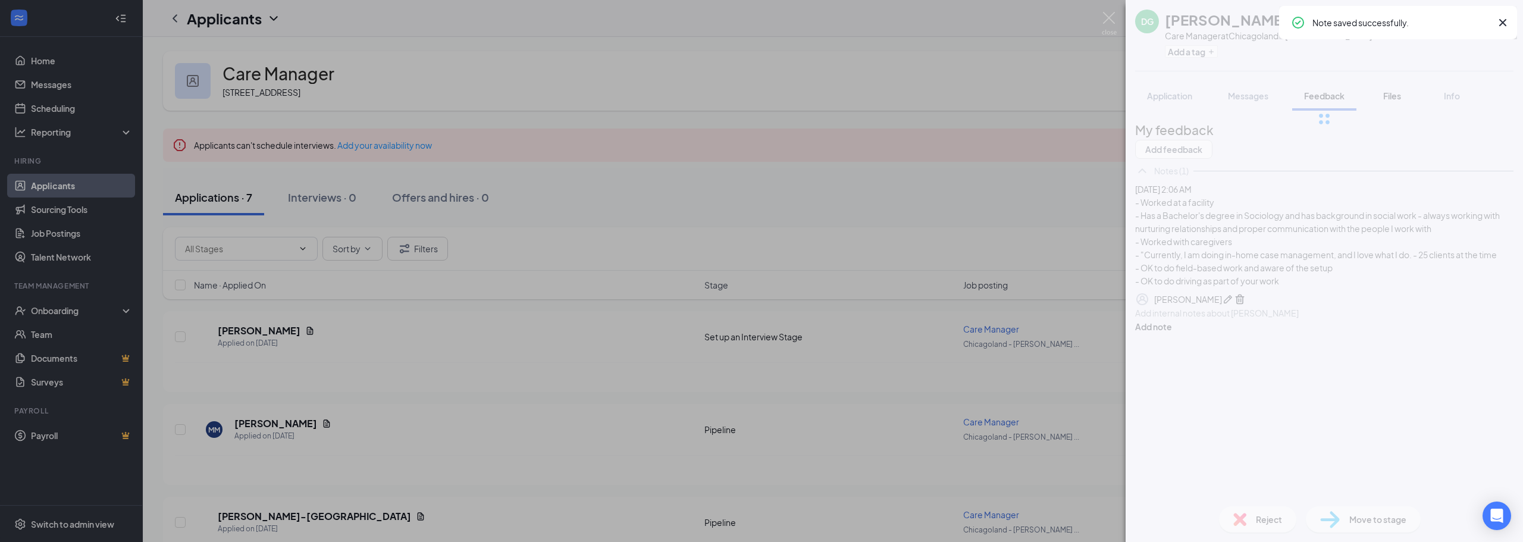
click at [1396, 95] on div at bounding box center [1323, 119] width 397 height 238
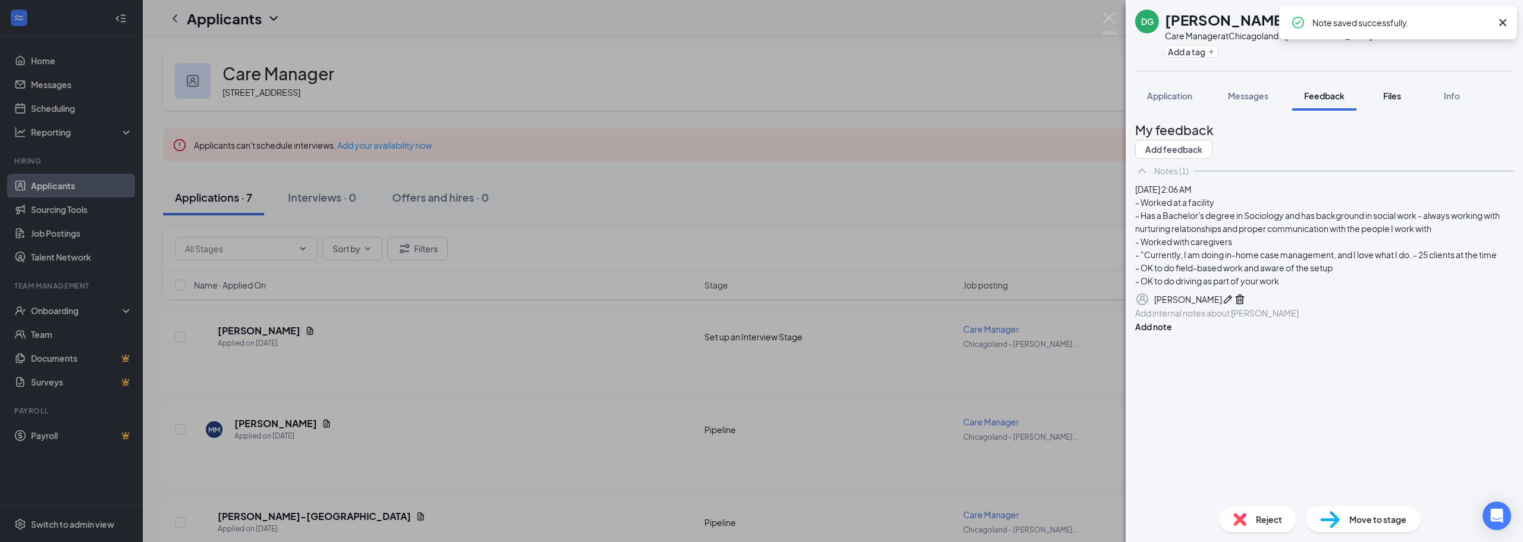
click at [1396, 98] on span "Files" at bounding box center [1392, 95] width 18 height 11
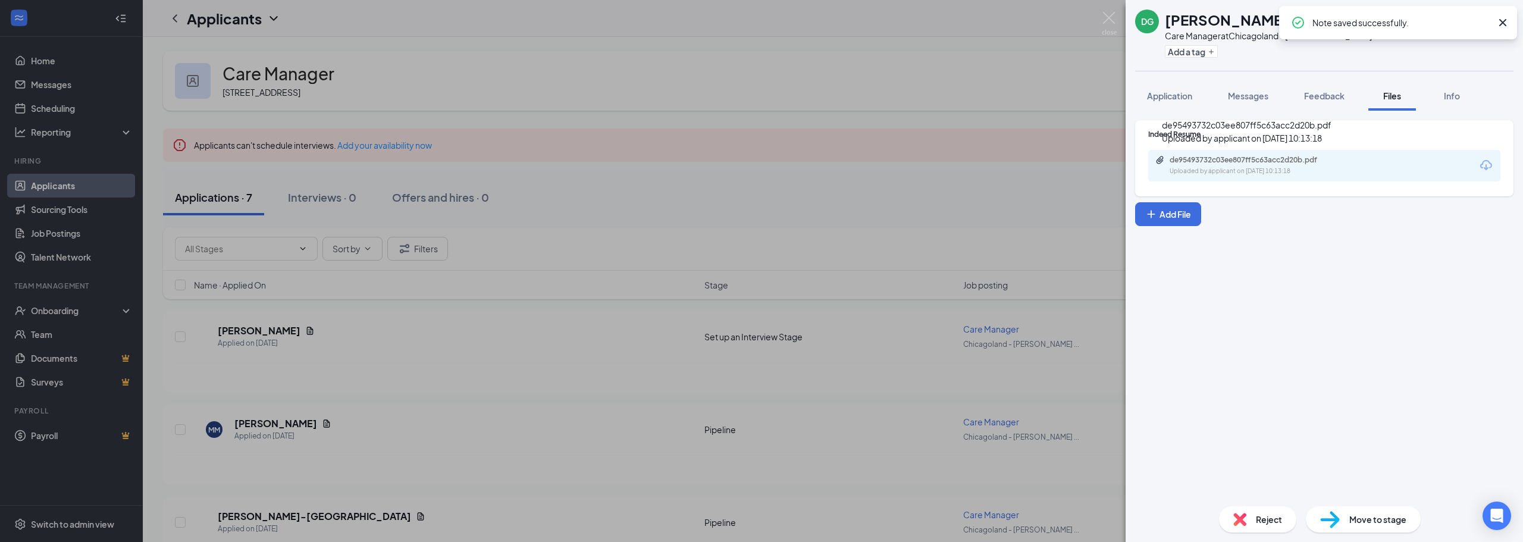
click at [1241, 159] on div "de95493732c03ee807ff5c63acc2d20b.pdf" at bounding box center [1252, 160] width 167 height 10
click at [829, 386] on div "DG [PERSON_NAME] Care Manager at [GEOGRAPHIC_DATA] - Skokie Add a tag Applicati…" at bounding box center [761, 271] width 1523 height 542
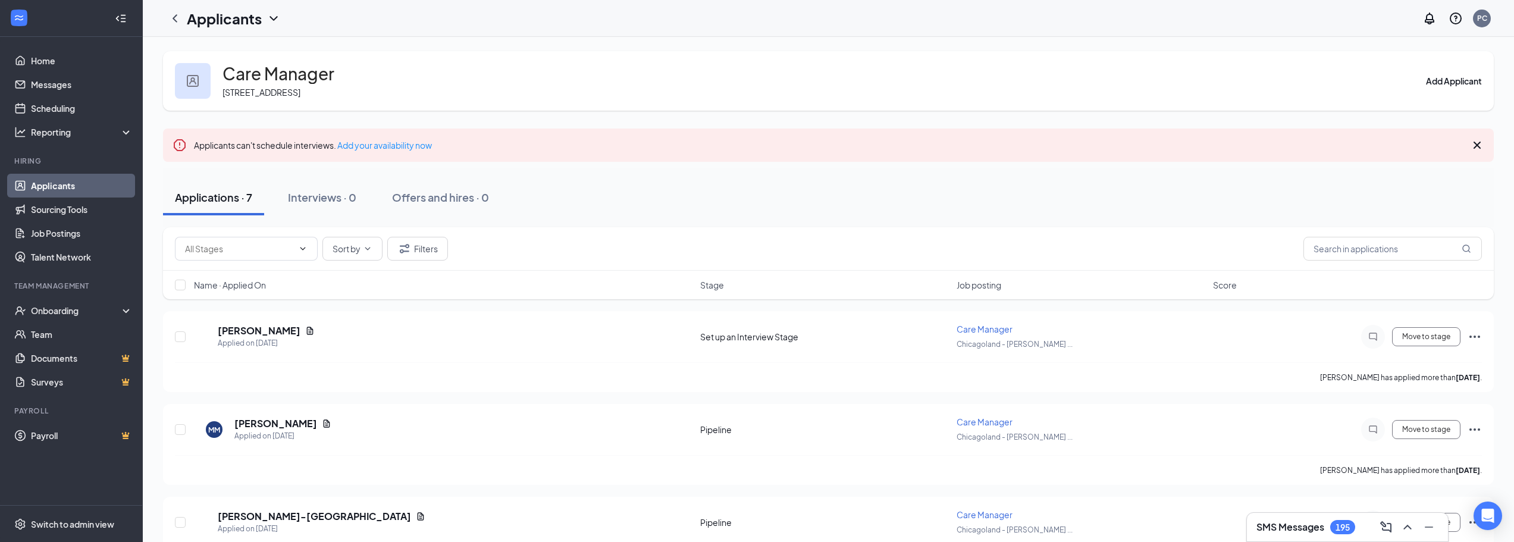
click at [1282, 529] on h3 "SMS Messages" at bounding box center [1290, 526] width 68 height 13
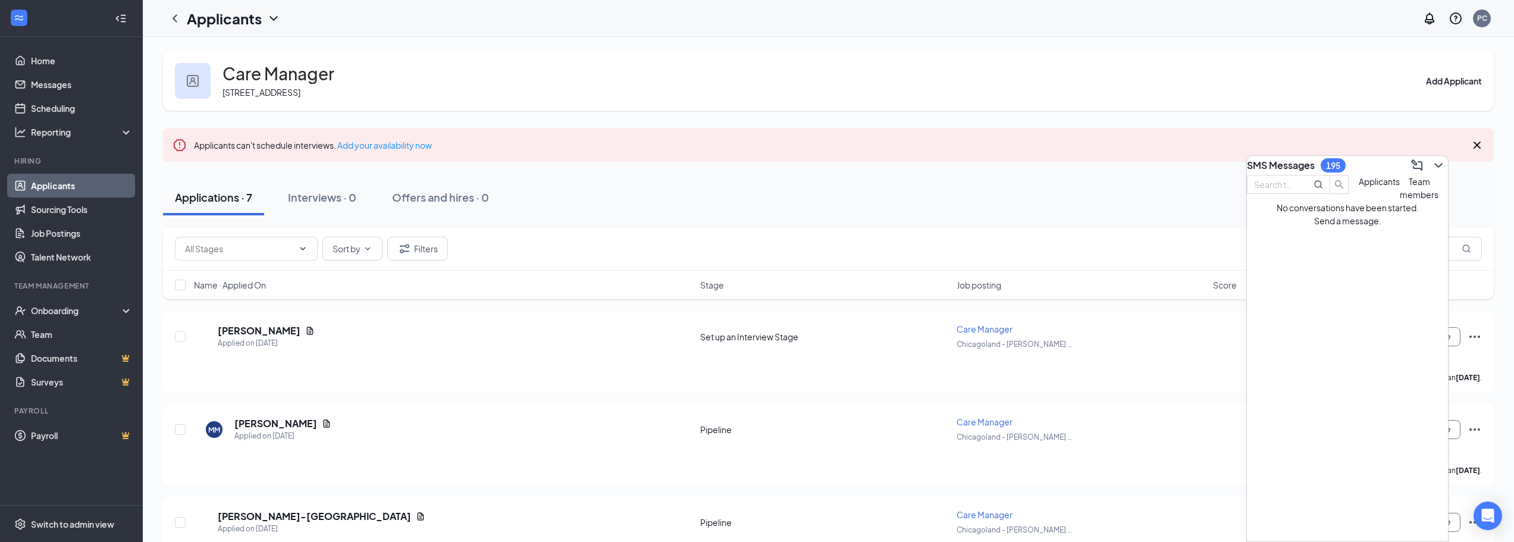
click at [1359, 201] on div "Applicants" at bounding box center [1379, 188] width 41 height 26
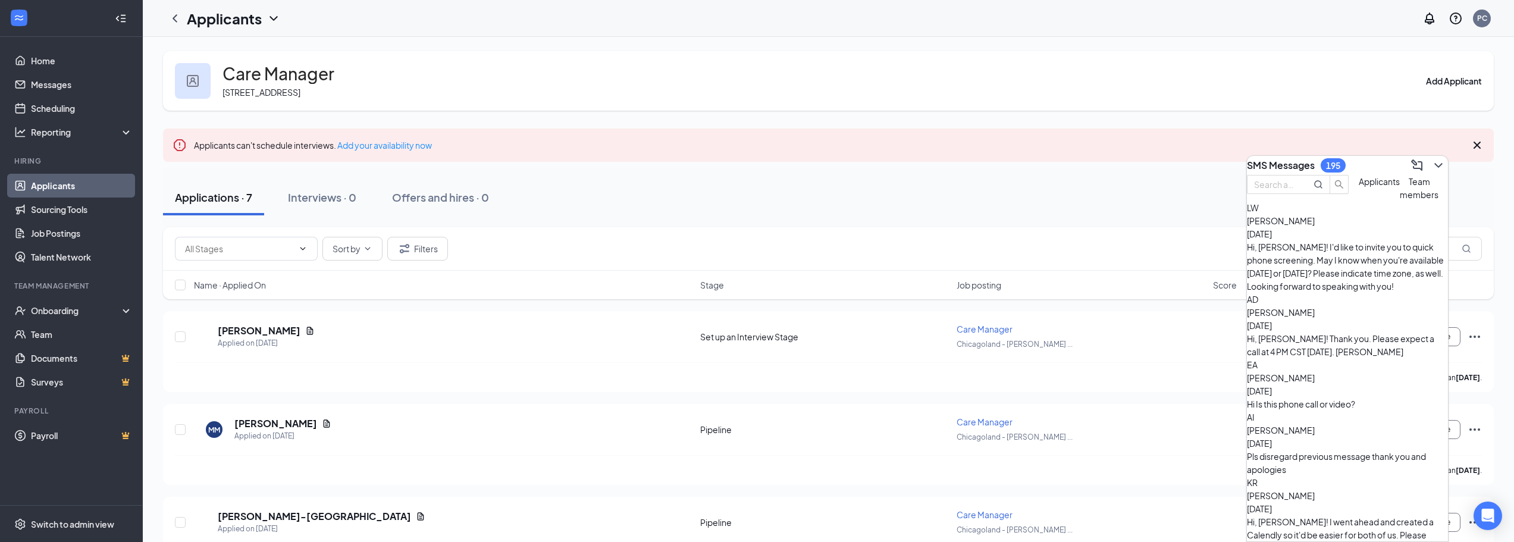
click at [1315, 372] on span "[PERSON_NAME]" at bounding box center [1281, 377] width 68 height 11
click at [1140, 510] on textarea at bounding box center [1089, 507] width 112 height 29
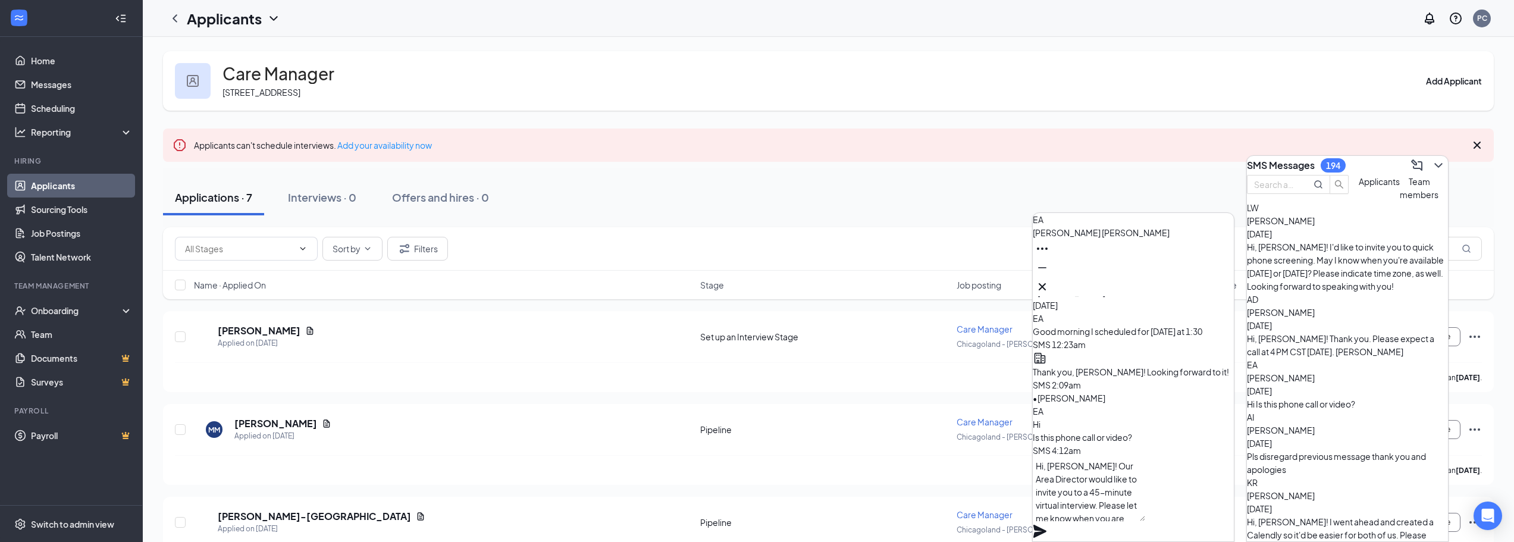
scroll to position [12, 0]
paste textarea "9-12 and 1-3 If we can do 45 minutes please."
drag, startPoint x: 1180, startPoint y: 523, endPoint x: 986, endPoint y: 537, distance: 194.4
click at [987, 537] on div "EA [PERSON_NAME] EA [PERSON_NAME] Applicant Staffing Coordinator/Recruiter • In…" at bounding box center [828, 500] width 1371 height 926
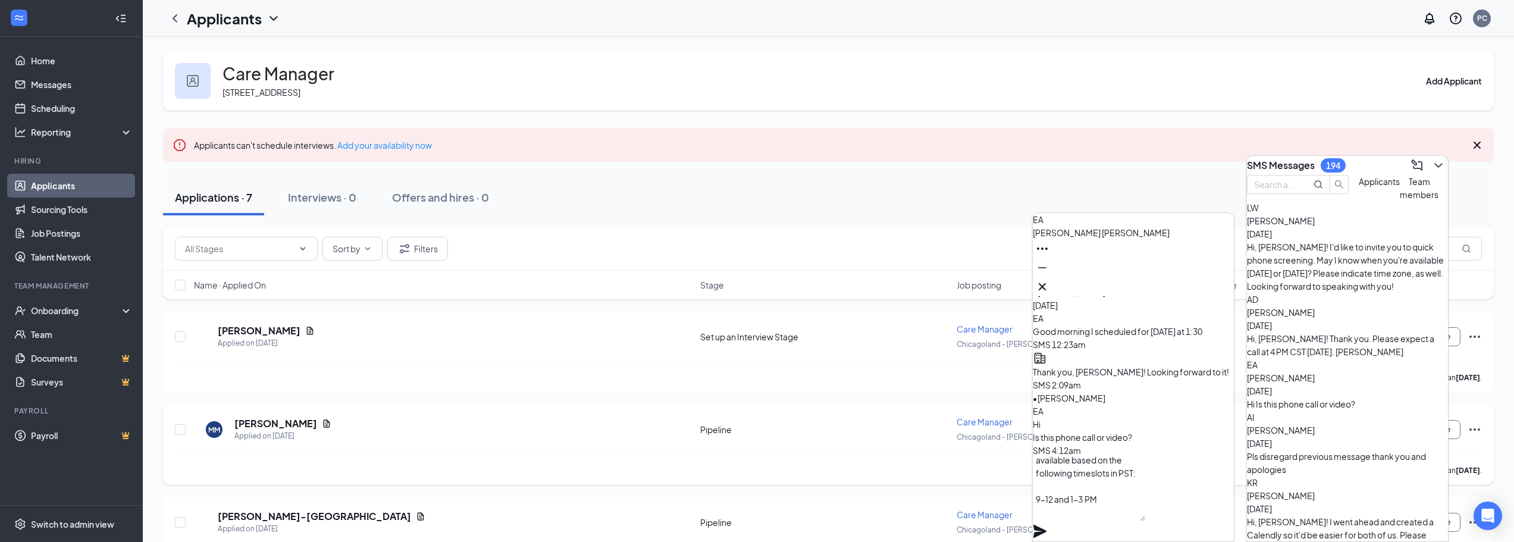
scroll to position [0, 0]
drag, startPoint x: 1073, startPoint y: 523, endPoint x: 1028, endPoint y: 469, distance: 70.6
click at [1028, 469] on div "EA [PERSON_NAME] EA [PERSON_NAME] Applicant Staffing Coordinator/Recruiter • In…" at bounding box center [828, 500] width 1371 height 926
type textarea "Hi, [PERSON_NAME]! Our Area Director would like to invite you to a 45-minute vi…"
click at [1047, 524] on icon "Plane" at bounding box center [1040, 531] width 14 height 14
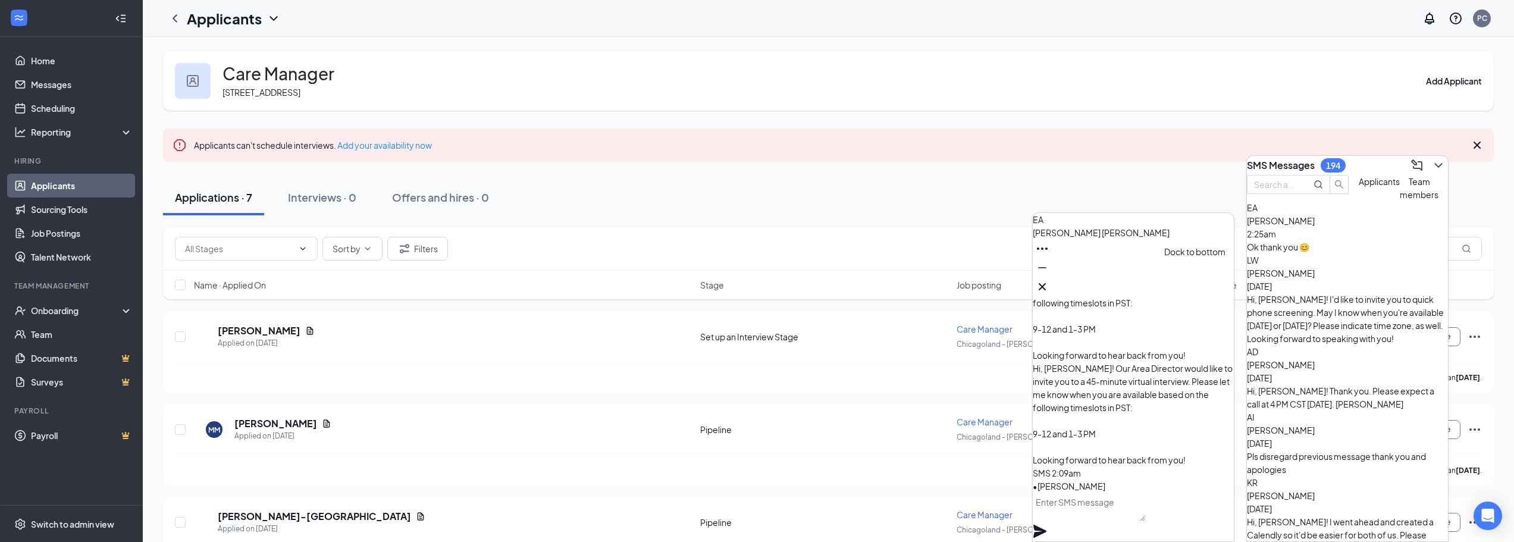
click at [1049, 256] on icon "Ellipses" at bounding box center [1042, 249] width 14 height 14
click at [224, 21] on h1 "Applicants" at bounding box center [224, 18] width 75 height 20
click at [252, 51] on link "Applicants" at bounding box center [234, 45] width 80 height 12
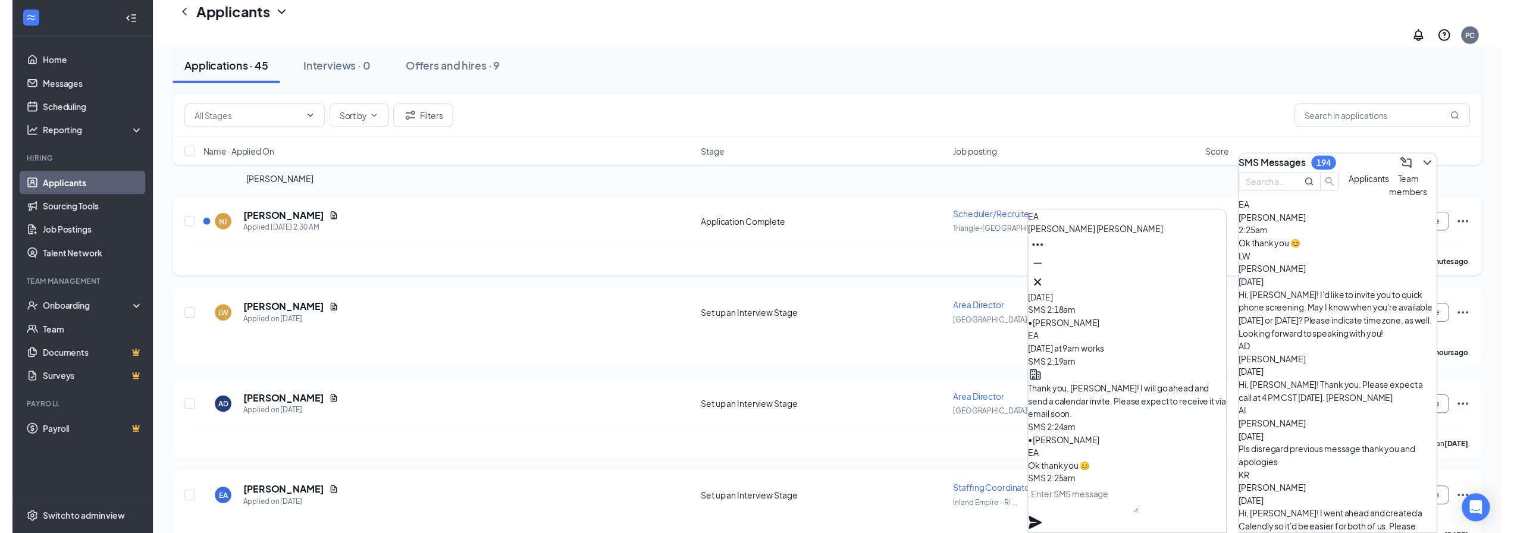
scroll to position [416, 0]
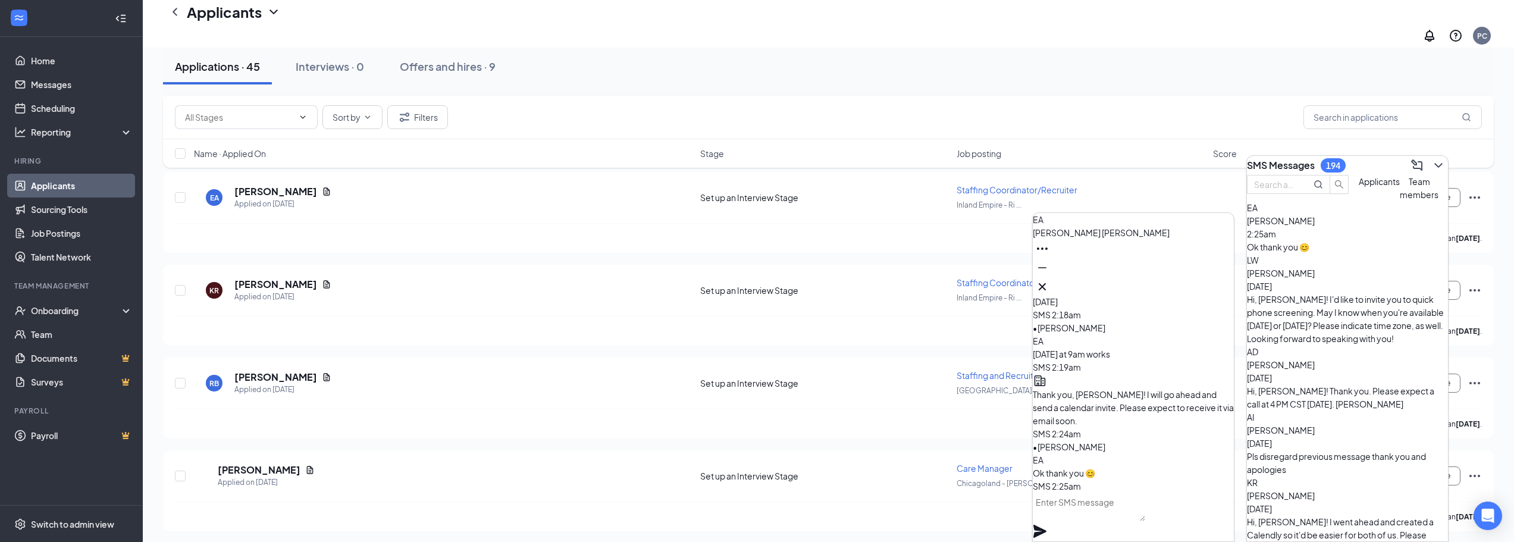
click at [266, 179] on div "Sort by Filters Name · Applied On Stage Job posting Score" at bounding box center [828, 138] width 1331 height 84
click at [266, 185] on h5 "[PERSON_NAME]" at bounding box center [275, 191] width 83 height 13
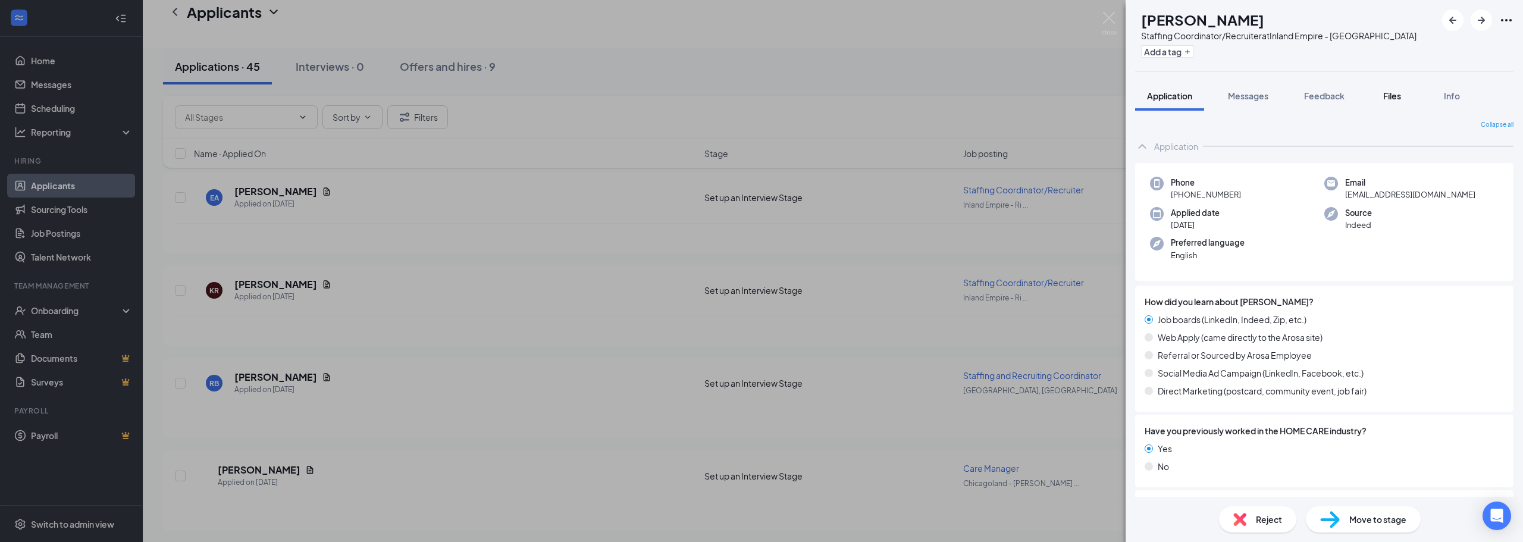
click at [1388, 100] on span "Files" at bounding box center [1392, 95] width 18 height 11
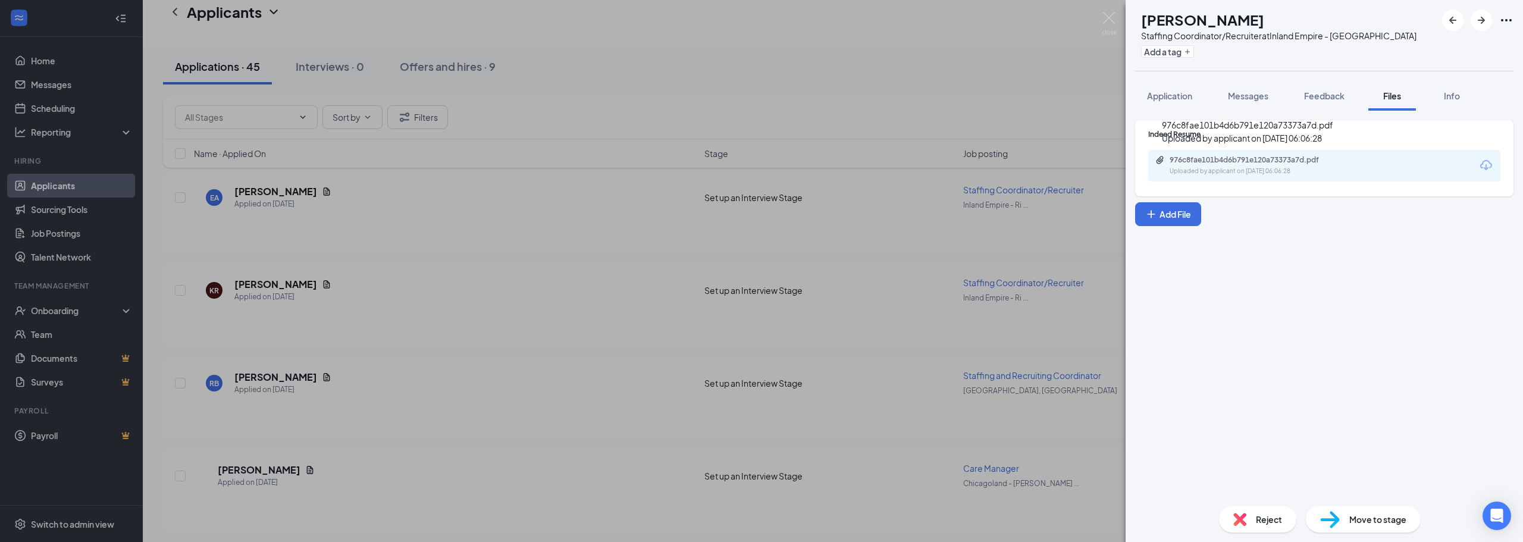
click at [1312, 157] on div "976c8fae101b4d6b791e120a73373a7d.pdf" at bounding box center [1252, 160] width 167 height 10
click at [1103, 21] on img at bounding box center [1109, 23] width 15 height 23
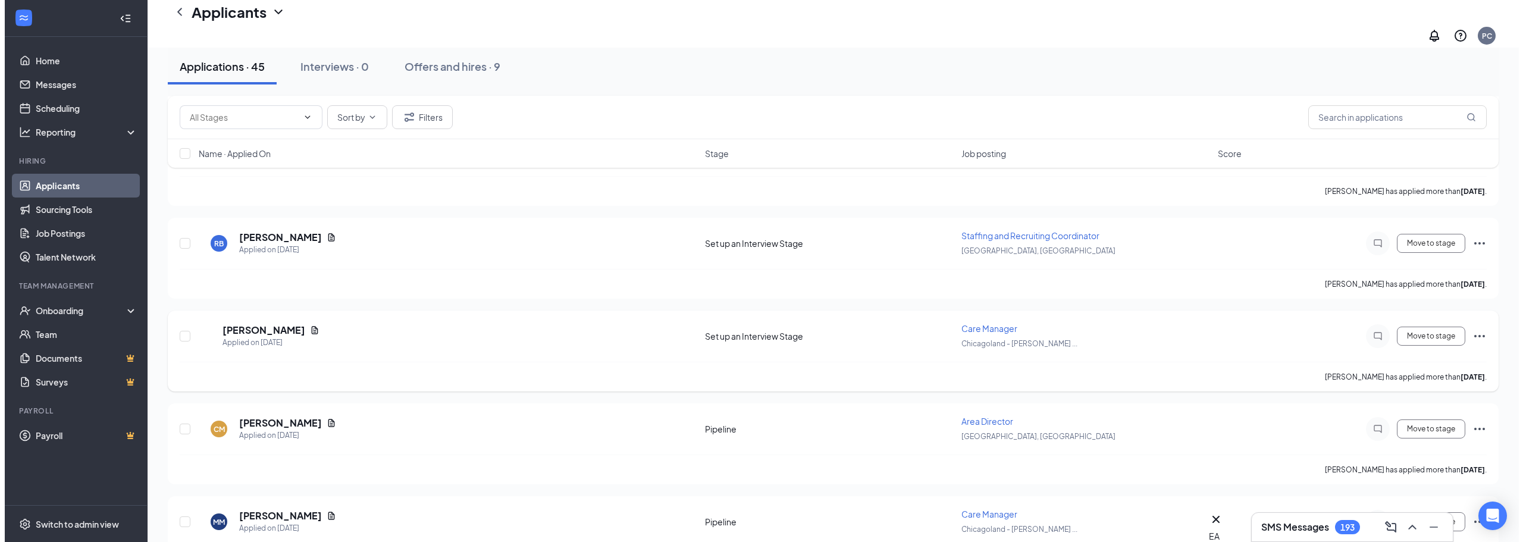
scroll to position [654, 0]
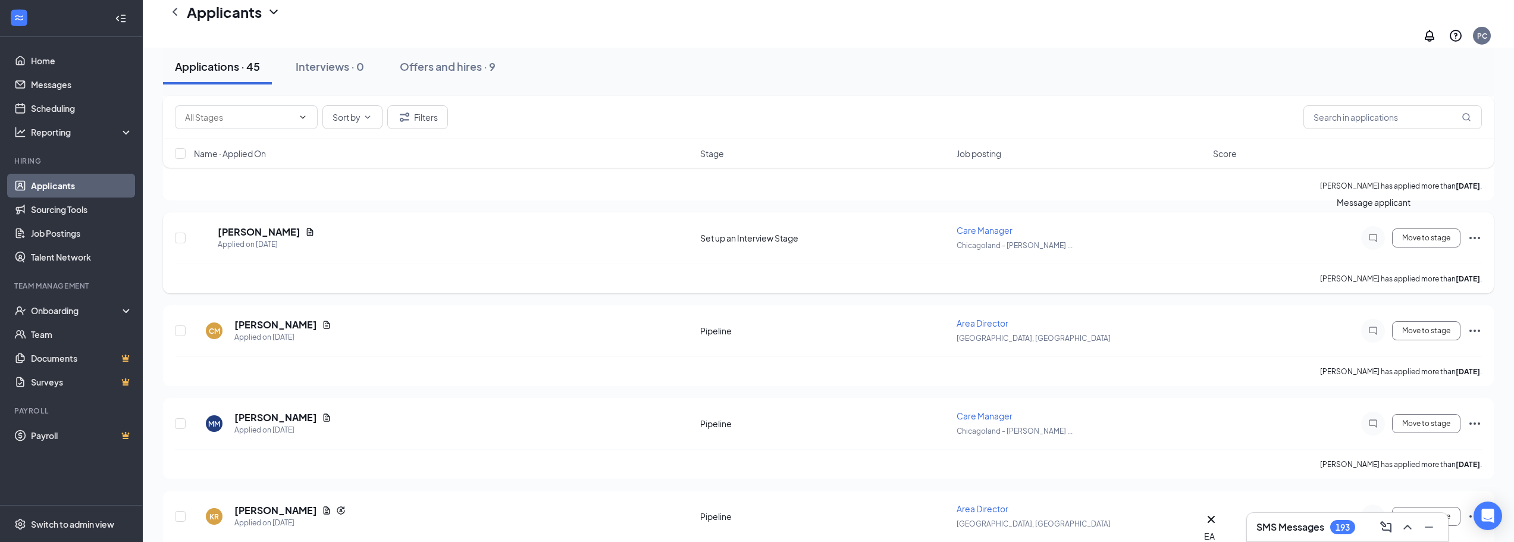
click at [1369, 233] on icon "ChatInactive" at bounding box center [1373, 238] width 14 height 10
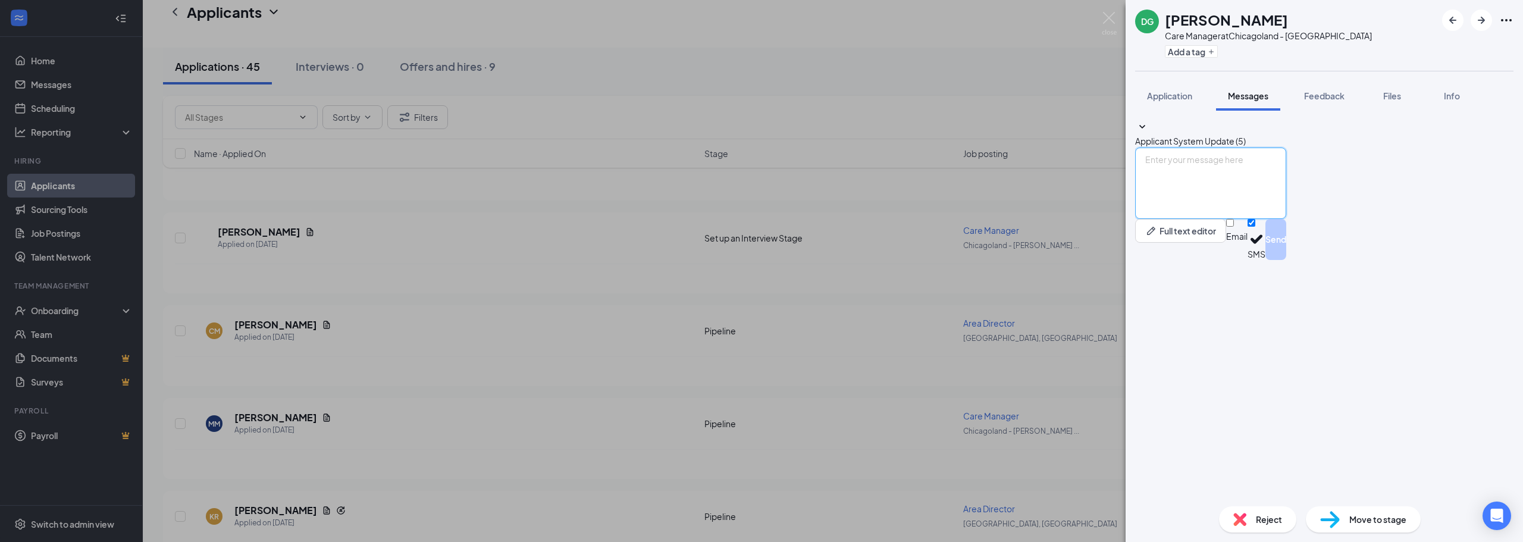
click at [1286, 219] on textarea at bounding box center [1210, 183] width 151 height 71
click at [1219, 219] on textarea "Hi, [PERSON_NAME]!" at bounding box center [1210, 183] width 151 height 71
click at [1263, 219] on textarea "Hi, [PERSON_NAME]!" at bounding box center [1210, 183] width 151 height 71
click at [1241, 148] on div "Applicant System Update (5)" at bounding box center [1324, 133] width 378 height 27
click at [1235, 219] on textarea "Hi, [PERSON_NAME]!" at bounding box center [1210, 183] width 151 height 71
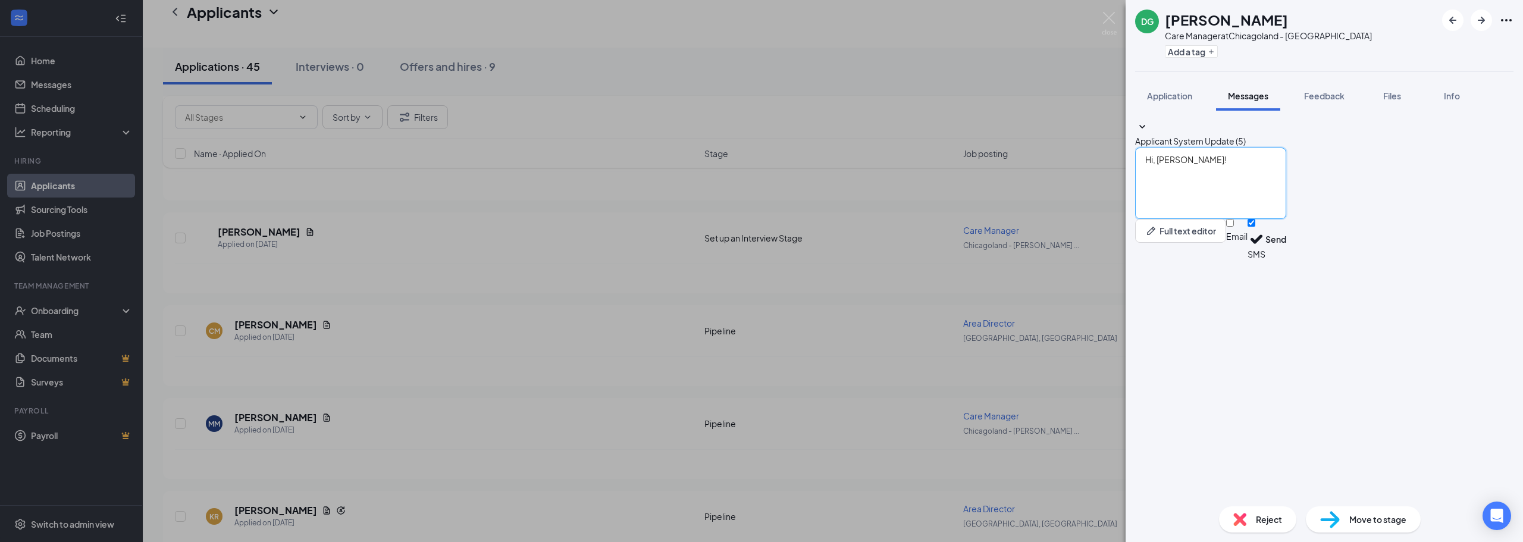
click at [1203, 219] on textarea "Hi, [PERSON_NAME]!" at bounding box center [1210, 183] width 151 height 71
click at [1232, 219] on textarea "Hi, [PERSON_NAME]!" at bounding box center [1210, 183] width 151 height 71
click at [1286, 219] on textarea "Hi, [PERSON_NAME]! May I know if you are available at" at bounding box center [1210, 183] width 151 height 71
click at [1199, 219] on textarea "Hi, [PERSON_NAME]! May I know if you are available at 1:45 PM CT onwards for an…" at bounding box center [1210, 183] width 151 height 71
click at [1286, 219] on textarea "Hi, [PERSON_NAME]! May I know if you are available at 1:45 PM CT onwards for an…" at bounding box center [1210, 183] width 151 height 71
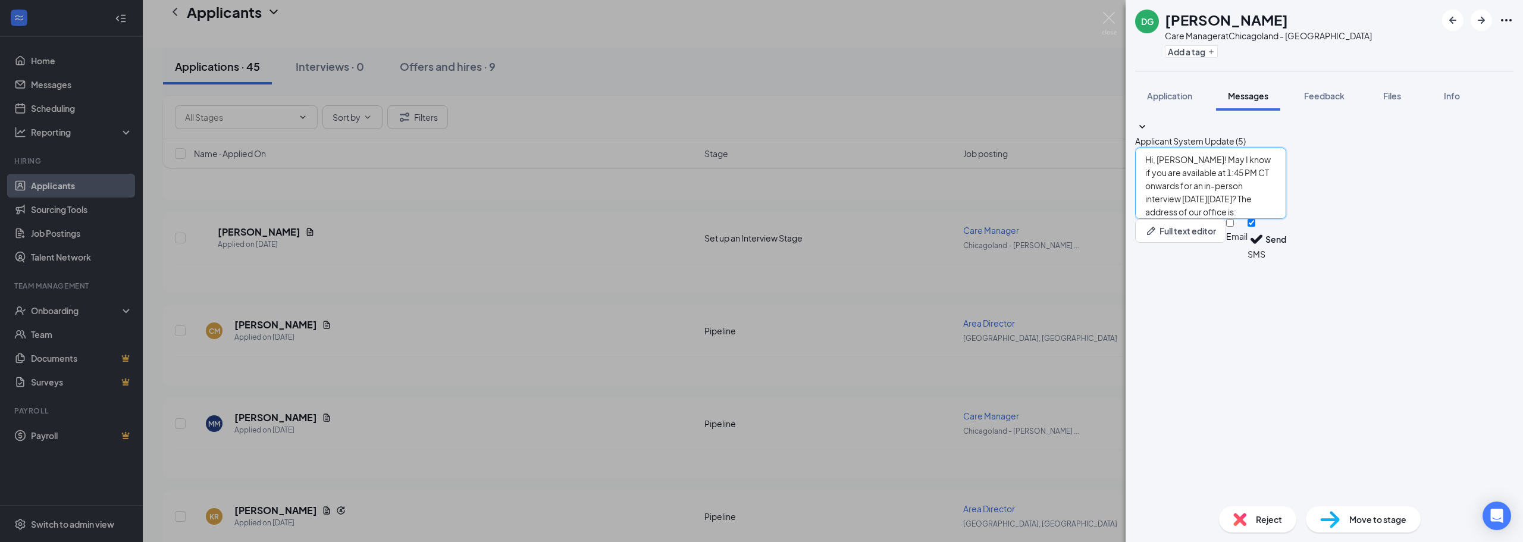
paste textarea "[STREET_ADDRESS]"
type textarea "Hi, [PERSON_NAME]! May I know if you are available at 1:45 PM CT onwards for an…"
click at [1286, 260] on button "Send" at bounding box center [1275, 239] width 21 height 41
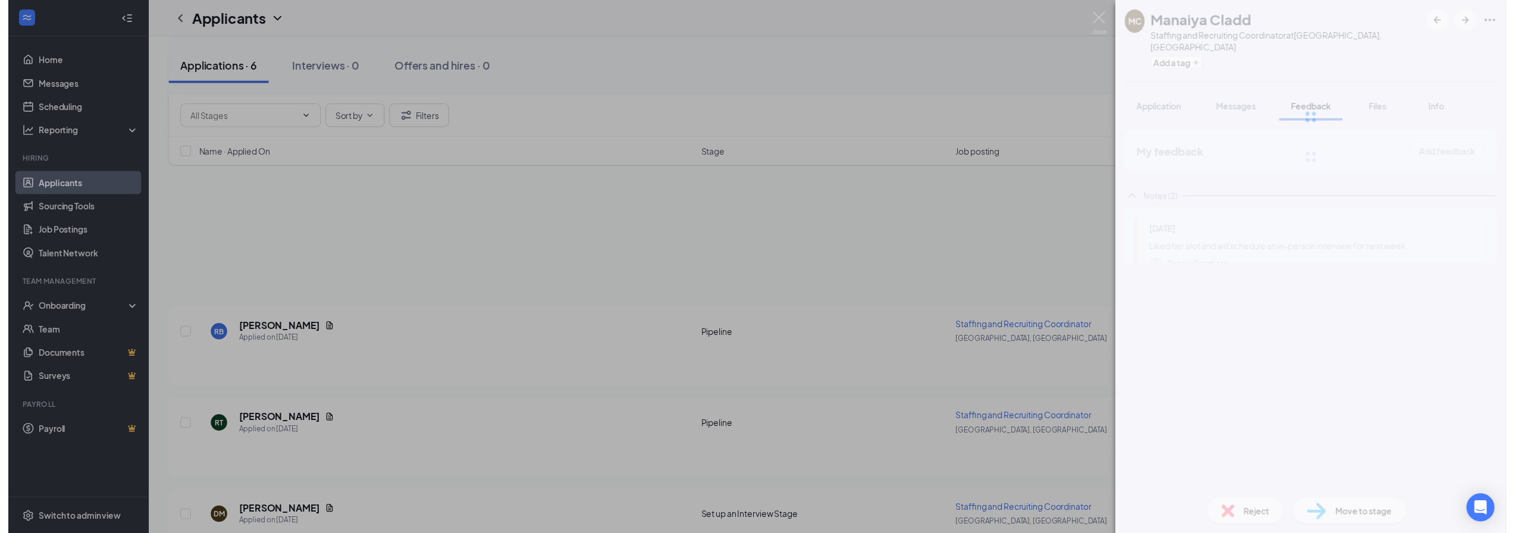
scroll to position [328, 0]
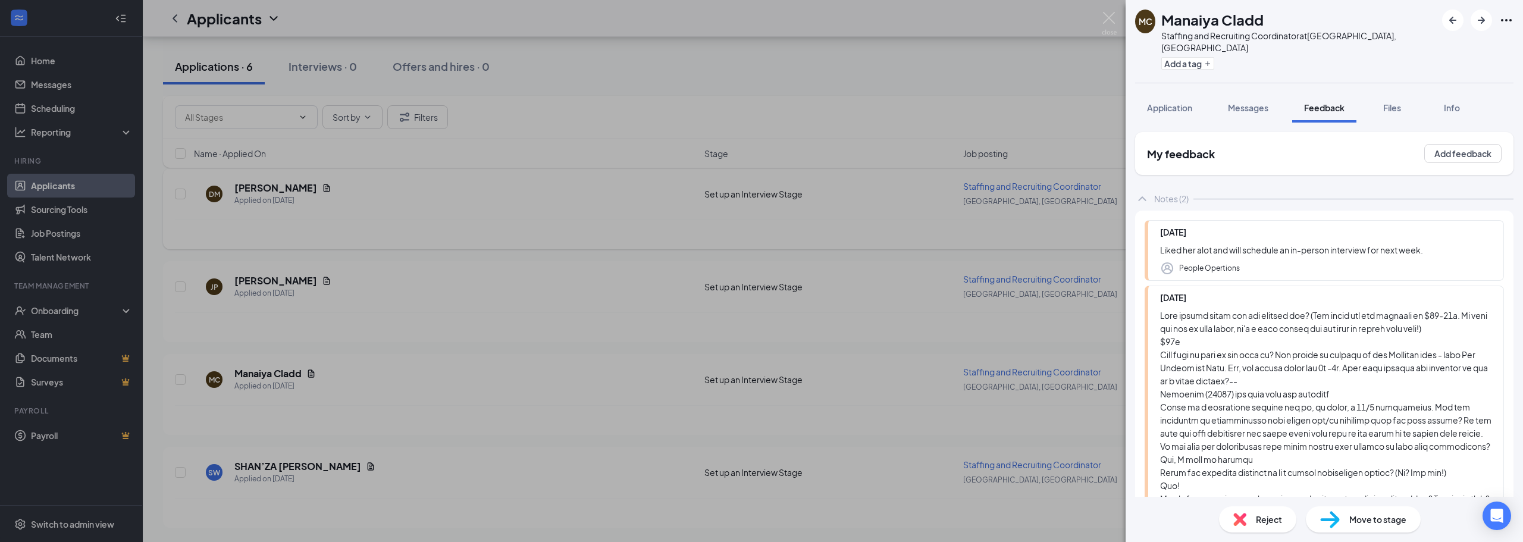
click at [563, 246] on div "MC Manaiya Cladd Staffing and Recruiting Coordinator at Houston, TX Add a tag A…" at bounding box center [761, 271] width 1523 height 542
